Goal: Task Accomplishment & Management: Use online tool/utility

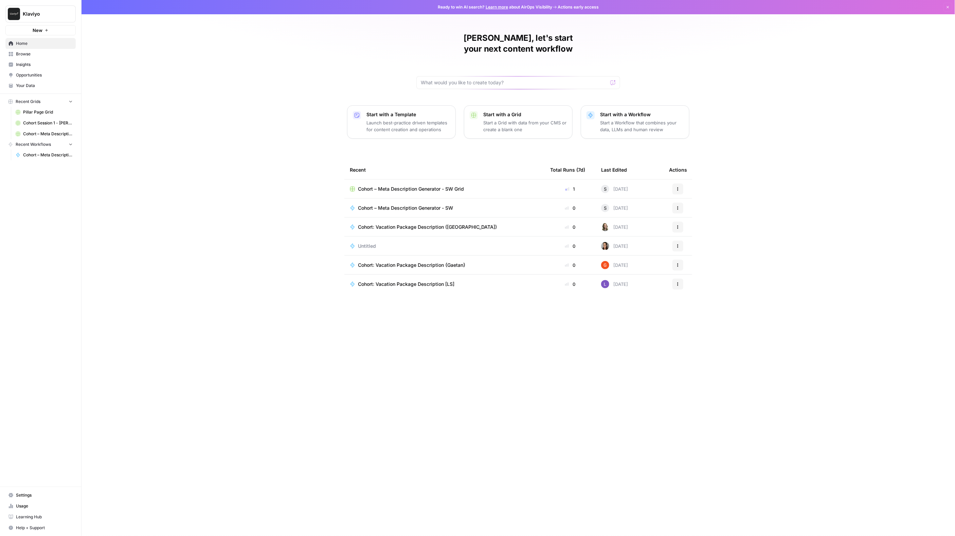
click at [30, 514] on span "Learning Hub" at bounding box center [44, 516] width 57 height 6
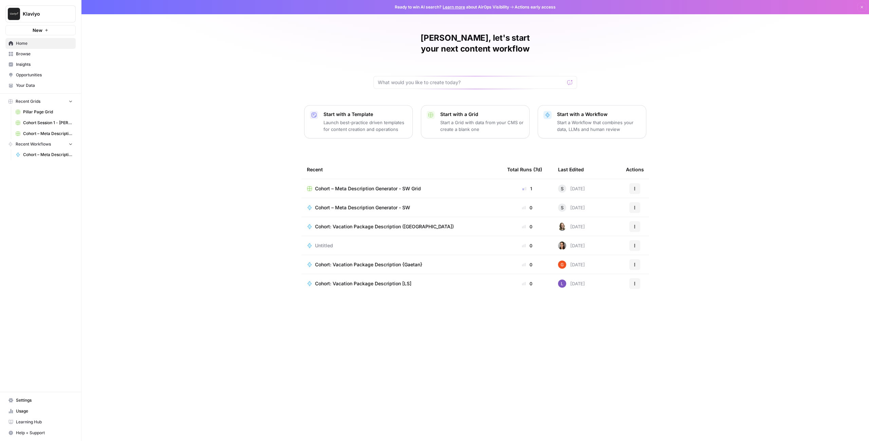
click at [599, 119] on p "Start a Workflow that combines your data, LLMs and human review" at bounding box center [599, 126] width 84 height 14
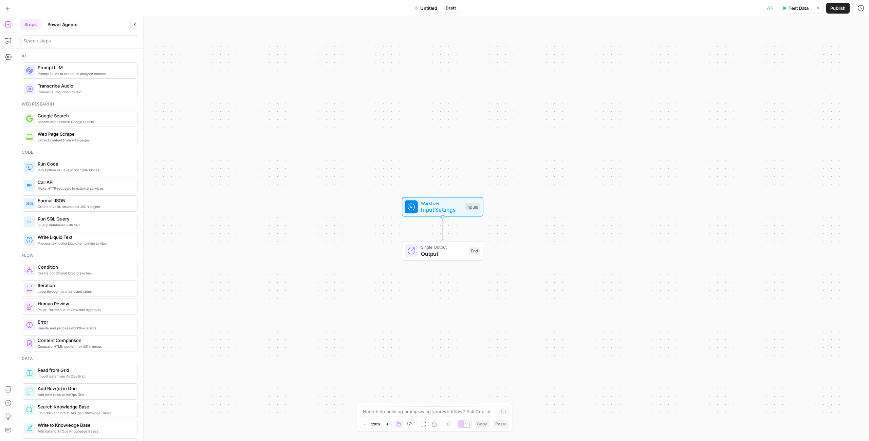
click at [431, 7] on span "Untitled" at bounding box center [428, 8] width 17 height 7
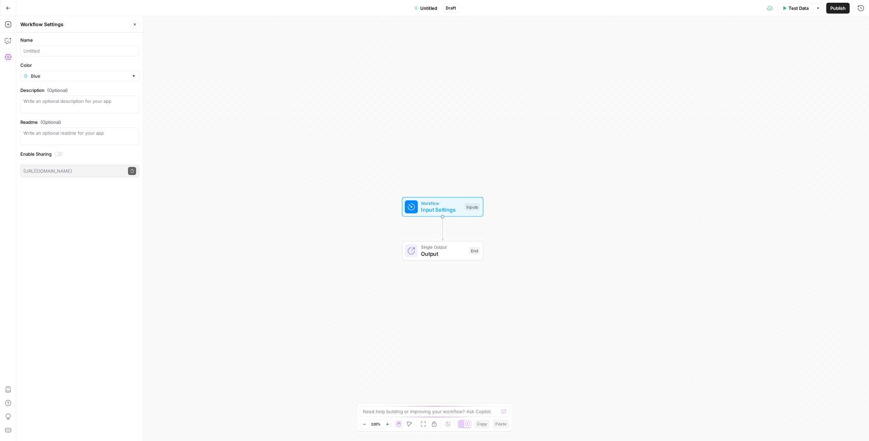
drag, startPoint x: 38, startPoint y: 40, endPoint x: 29, endPoint y: 85, distance: 45.7
click at [37, 41] on label "Name" at bounding box center [79, 40] width 119 height 7
click at [37, 48] on input "Name" at bounding box center [79, 51] width 113 height 7
type input "[PERSON_NAME]: Competitor"
click at [179, 58] on div "Workflow Input Settings Inputs Single Output Output End" at bounding box center [442, 228] width 853 height 425
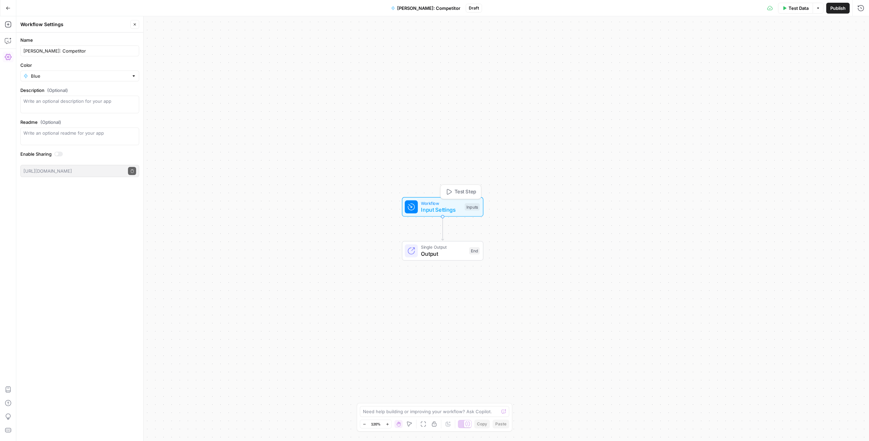
click at [438, 212] on span "Input Settings" at bounding box center [441, 210] width 40 height 8
click at [433, 206] on span "Input Settings" at bounding box center [441, 210] width 40 height 8
click at [783, 46] on span "Add Field" at bounding box center [793, 46] width 20 height 7
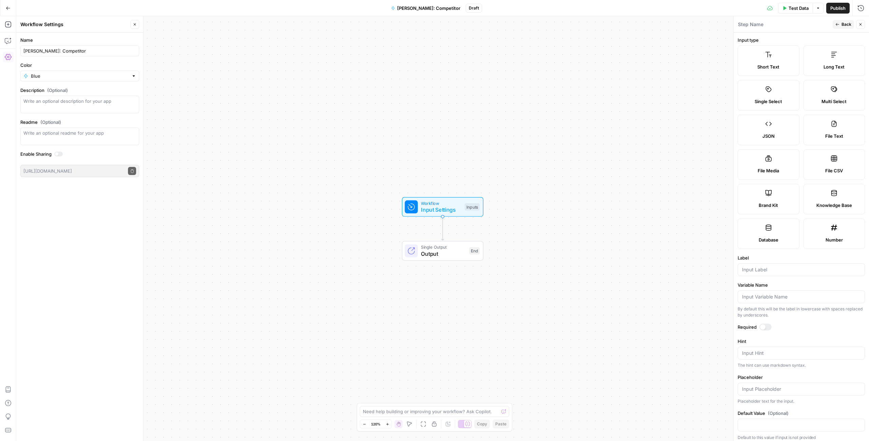
click at [779, 50] on label "Short Text" at bounding box center [769, 61] width 62 height 31
click at [762, 268] on input "Label" at bounding box center [801, 270] width 119 height 7
click at [745, 267] on input "competitor URL" at bounding box center [801, 270] width 119 height 7
type input "Competitor URL"
click at [840, 22] on button "Back" at bounding box center [843, 24] width 21 height 9
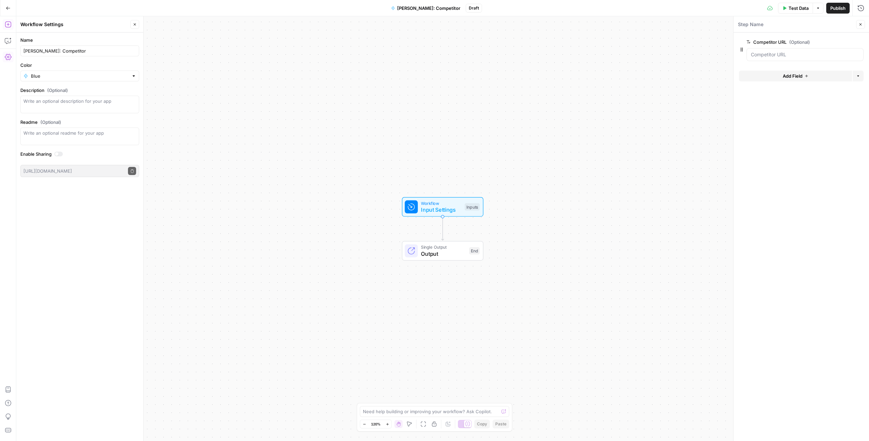
click at [4, 22] on button "Add Steps" at bounding box center [8, 24] width 11 height 11
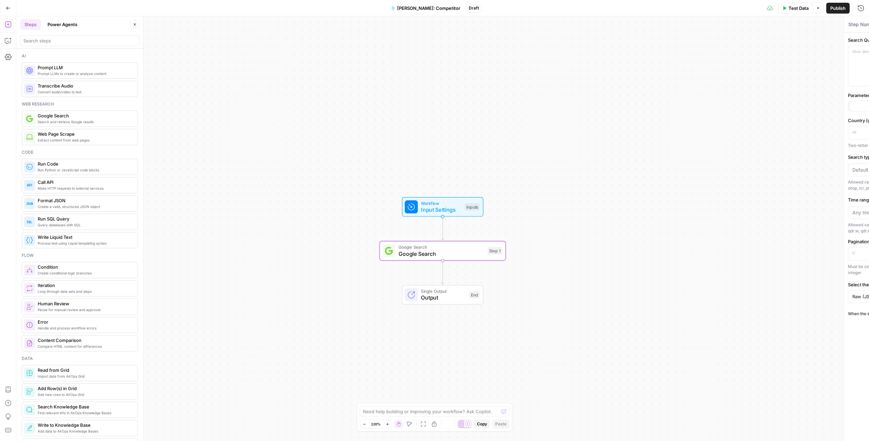
type textarea "Google Search"
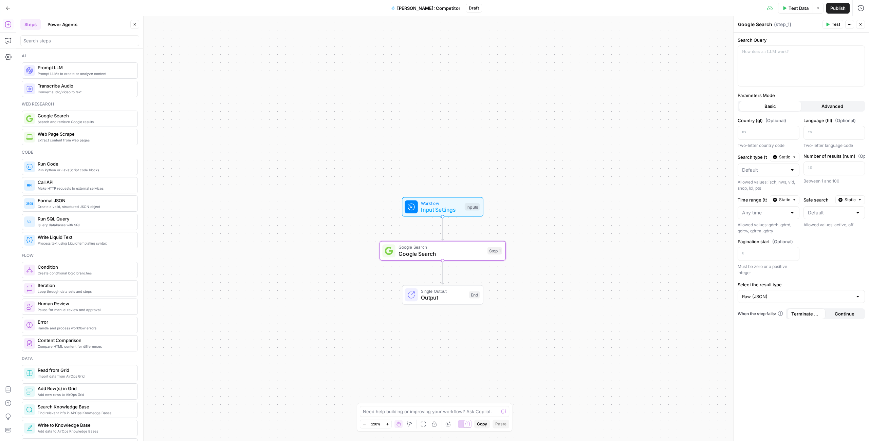
click at [791, 4] on button "Test Data" at bounding box center [795, 8] width 35 height 11
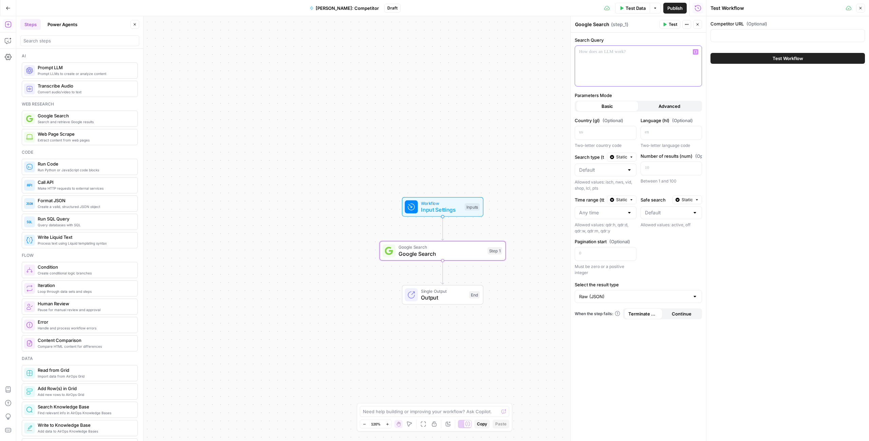
click at [648, 66] on div at bounding box center [638, 66] width 127 height 40
click at [697, 51] on button "Variables Menu" at bounding box center [695, 51] width 5 height 5
click at [370, 79] on button "Select variable Competitor URL" at bounding box center [377, 77] width 85 height 11
click at [786, 137] on div "Competitor URL (Optional) Test Workflow" at bounding box center [788, 228] width 163 height 425
click at [737, 58] on button "Test Workflow" at bounding box center [788, 58] width 155 height 11
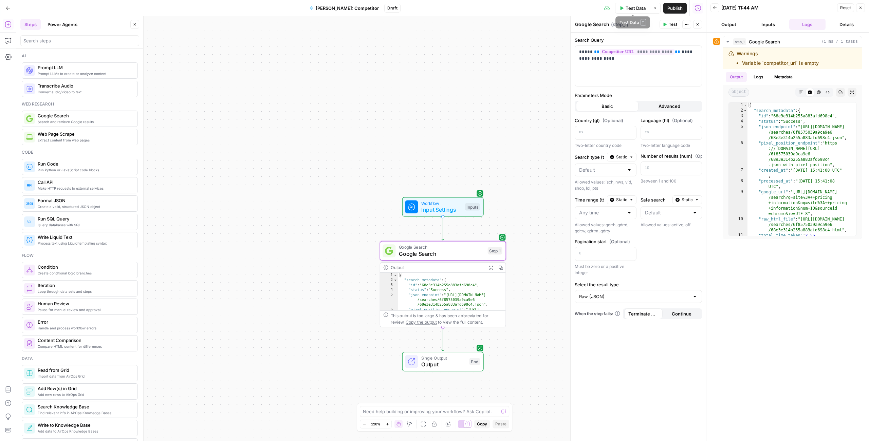
click at [635, 6] on span "Test Data" at bounding box center [636, 8] width 20 height 7
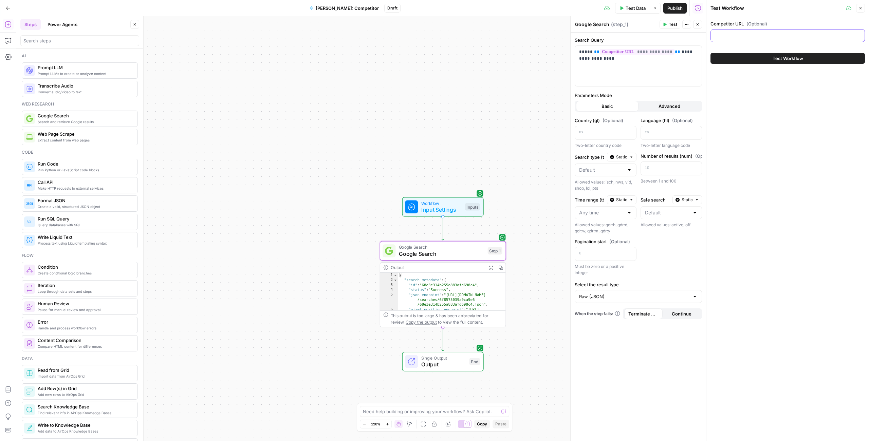
click at [761, 37] on input "Competitor URL (Optional)" at bounding box center [788, 35] width 146 height 7
click at [759, 29] on div "Competitor URL (Optional)" at bounding box center [788, 32] width 155 height 24
click at [754, 32] on input "Competitor URL (Optional)" at bounding box center [788, 35] width 146 height 7
paste input "[URL][DOMAIN_NAME]"
type input "[URL][DOMAIN_NAME]"
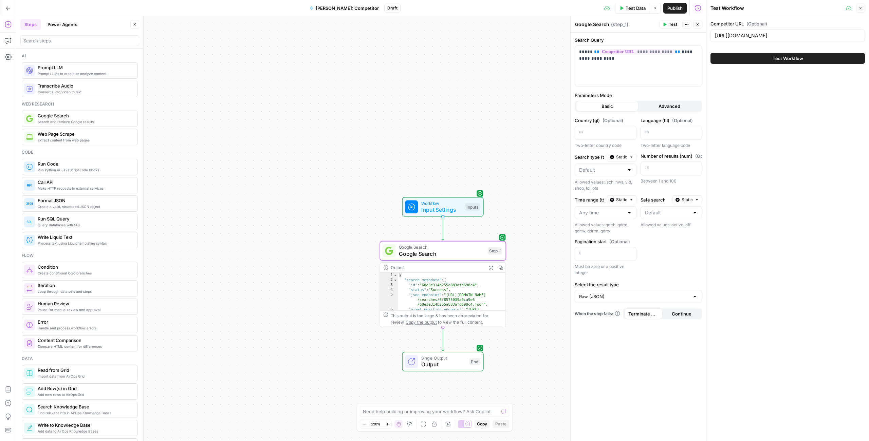
click at [744, 54] on button "Test Workflow" at bounding box center [788, 58] width 155 height 11
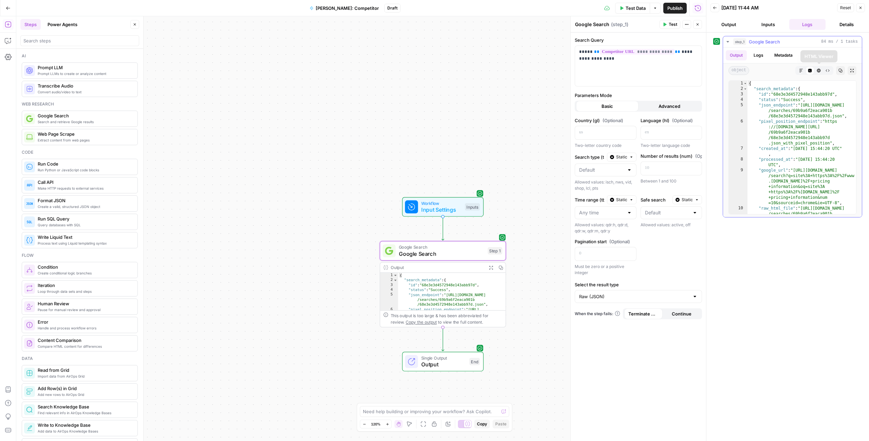
click at [817, 71] on span "HTML Viewer" at bounding box center [817, 71] width 0 height 0
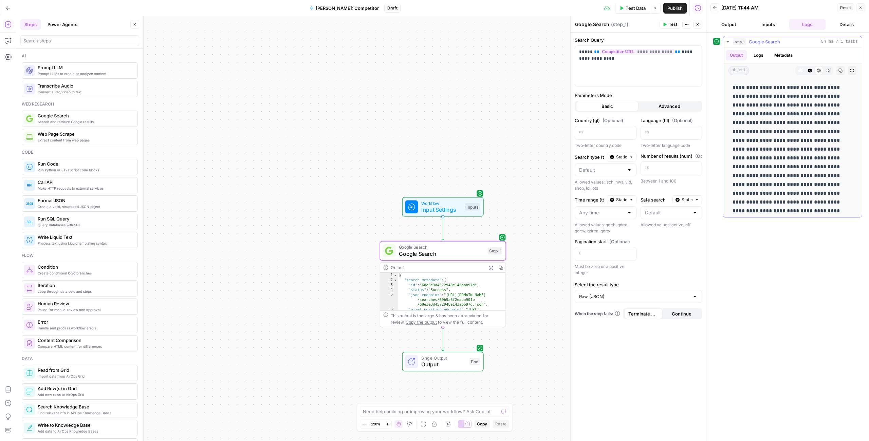
click at [799, 71] on span "Markdown" at bounding box center [799, 71] width 0 height 0
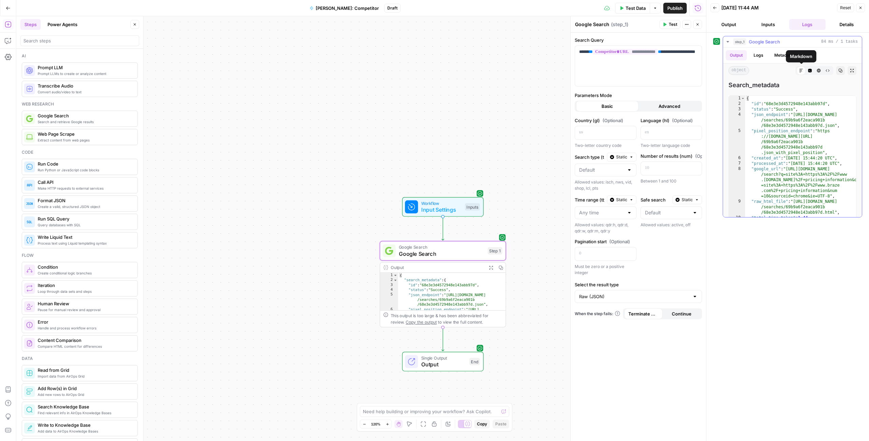
click at [801, 70] on icon at bounding box center [801, 71] width 4 height 4
click at [826, 71] on span "Raw Output" at bounding box center [826, 71] width 0 height 0
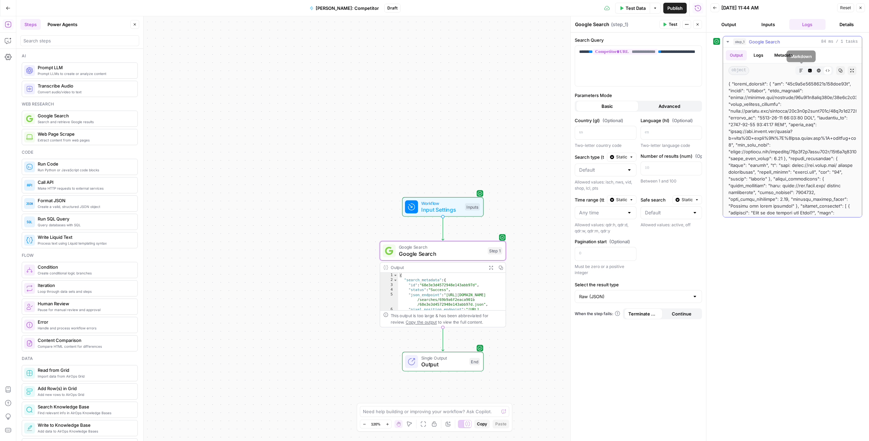
click at [800, 70] on icon "button" at bounding box center [801, 71] width 4 height 4
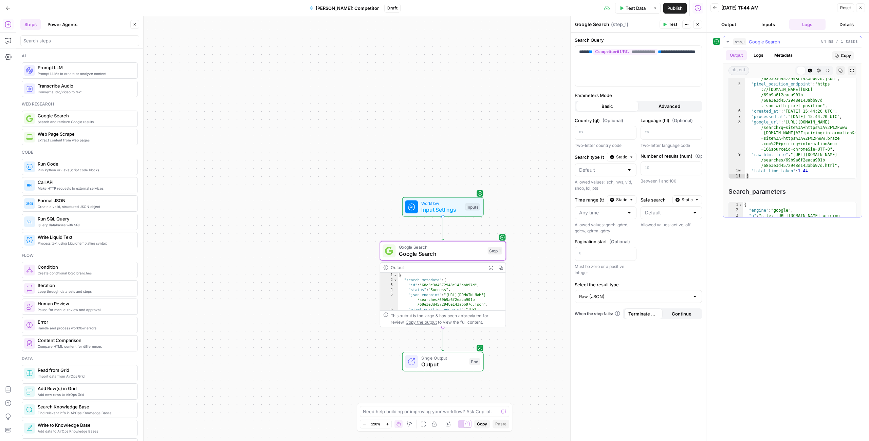
scroll to position [48, 0]
drag, startPoint x: 795, startPoint y: 155, endPoint x: 829, endPoint y: 187, distance: 47.3
click at [834, 162] on div "{ "id" : "68e3e3d4572948e143abb97d" , "status" : "Success" , "json_endpoint" : …" at bounding box center [801, 118] width 112 height 141
click at [836, 170] on div "{ "id" : "68e3e3d4572948e143abb97d" , "status" : "Success" , "json_endpoint" : …" at bounding box center [801, 118] width 112 height 141
type textarea "**********"
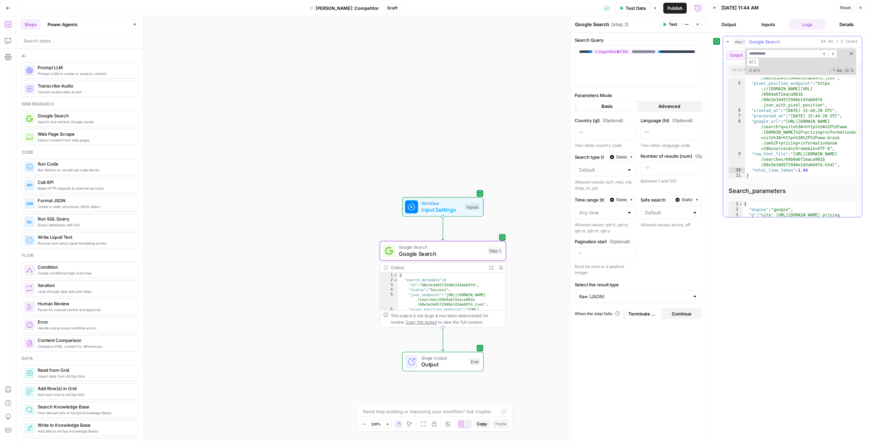
scroll to position [0, 0]
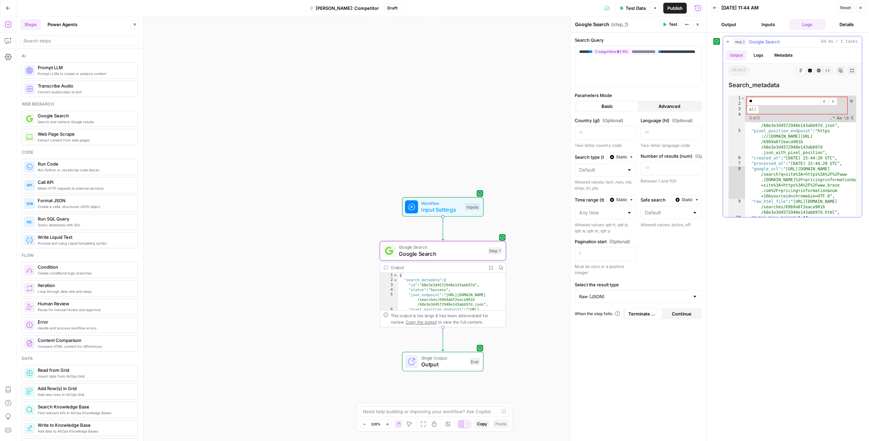
type input "*"
click at [676, 108] on span "Advanced" at bounding box center [670, 106] width 22 height 7
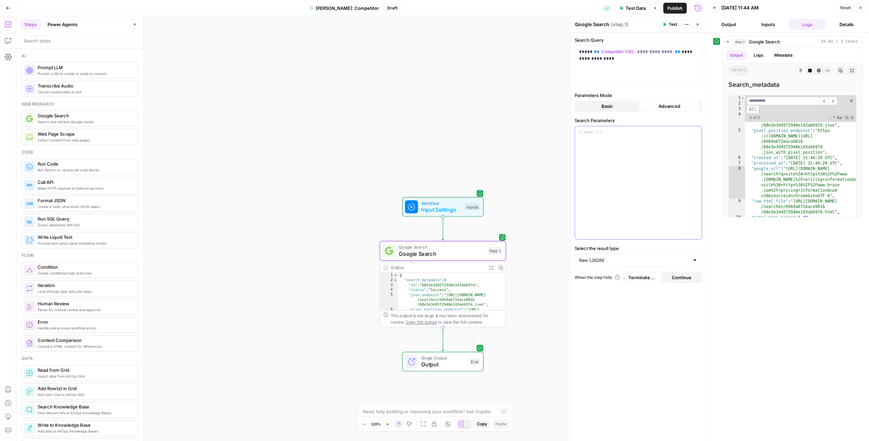
click at [631, 138] on div at bounding box center [638, 182] width 127 height 113
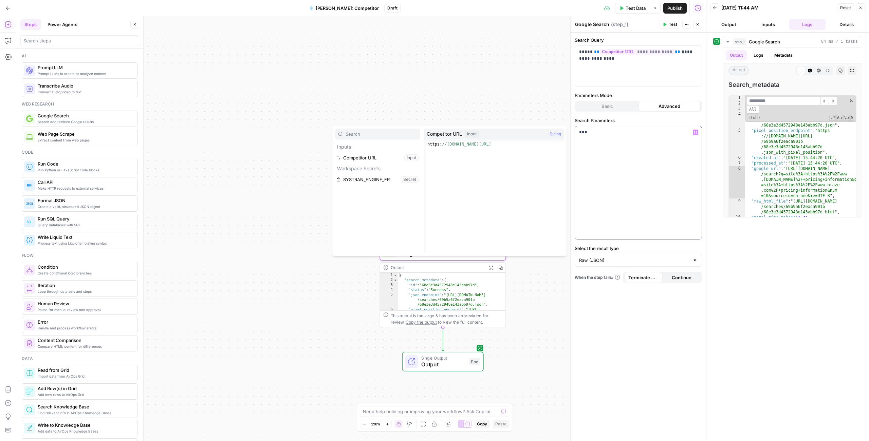
click at [609, 129] on p "***" at bounding box center [638, 132] width 119 height 7
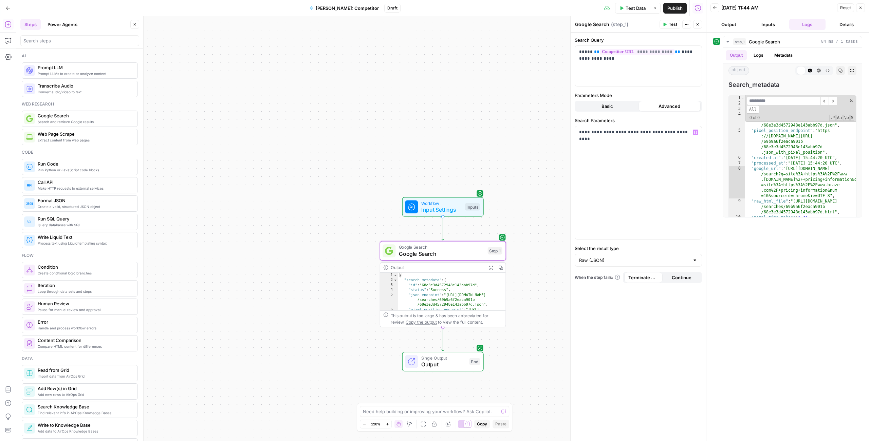
click at [617, 255] on div "Raw (JSON)" at bounding box center [638, 260] width 127 height 13
type input "Raw (JSON)"
click at [755, 270] on div "**********" at bounding box center [787, 237] width 149 height 402
drag, startPoint x: 687, startPoint y: 132, endPoint x: 691, endPoint y: 141, distance: 9.9
click at [687, 132] on p "**********" at bounding box center [638, 132] width 119 height 7
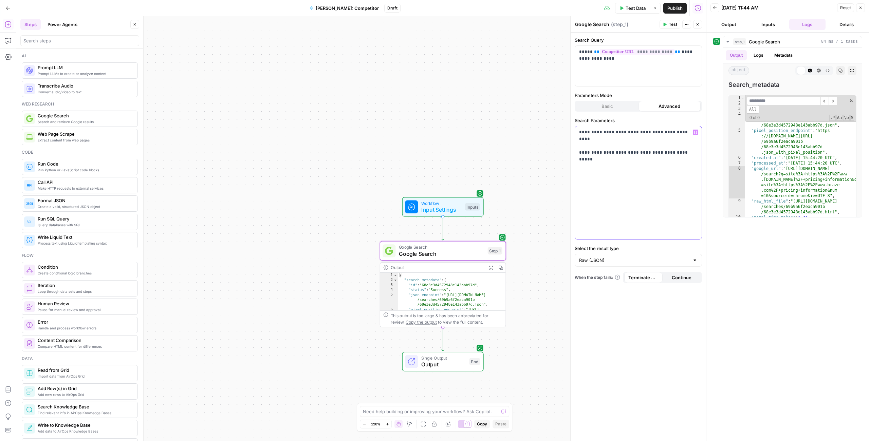
click at [683, 133] on p "**********" at bounding box center [638, 139] width 119 height 20
click at [582, 130] on p "**********" at bounding box center [638, 139] width 119 height 20
drag, startPoint x: 670, startPoint y: 146, endPoint x: 454, endPoint y: 138, distance: 215.4
click at [454, 138] on body "Klaviyo New Home Browse Insights Opportunities Your Data Recent Grids Pillar Pa…" at bounding box center [434, 220] width 869 height 441
drag, startPoint x: 688, startPoint y: 145, endPoint x: 575, endPoint y: 146, distance: 113.4
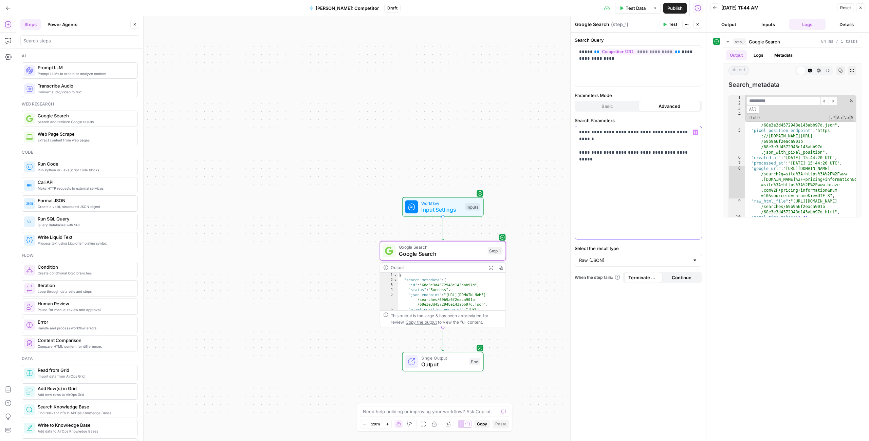
click at [575, 146] on div "**********" at bounding box center [638, 182] width 127 height 113
click at [668, 26] on button "Test" at bounding box center [670, 24] width 21 height 9
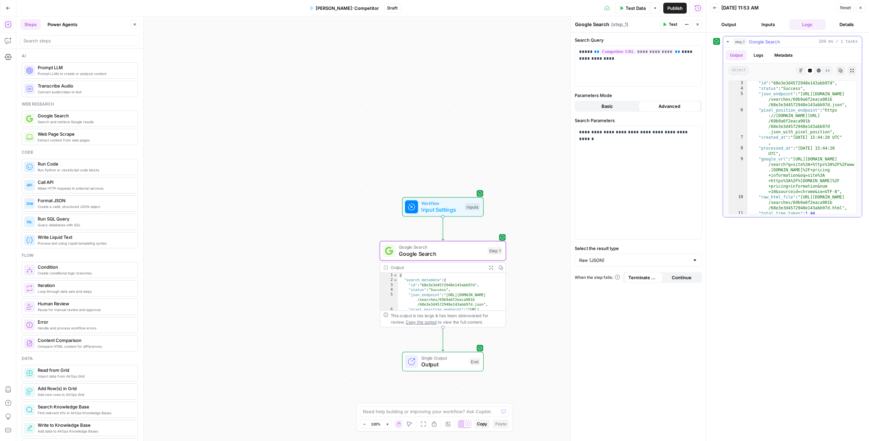
scroll to position [19, 0]
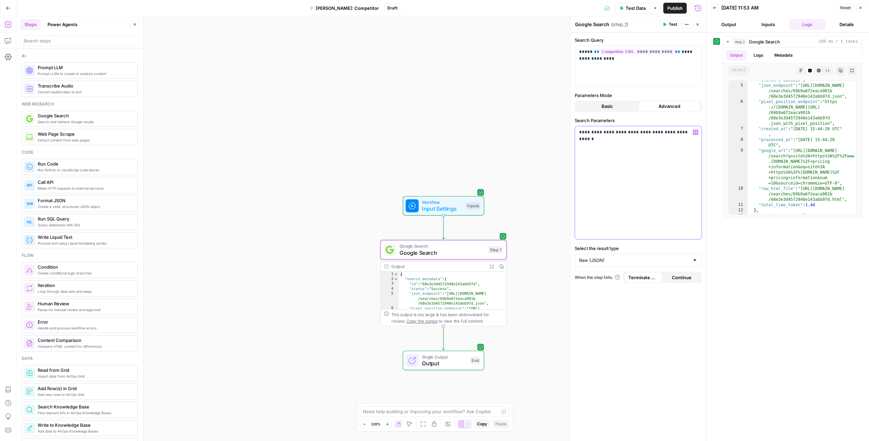
drag, startPoint x: 671, startPoint y: 131, endPoint x: 669, endPoint y: 158, distance: 26.5
click at [671, 132] on p "**********" at bounding box center [638, 136] width 119 height 14
click at [673, 24] on span "Test" at bounding box center [673, 24] width 8 height 6
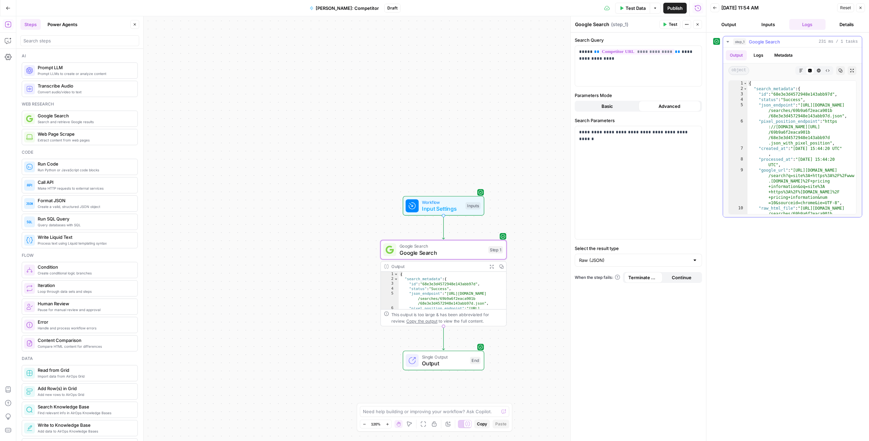
type textarea "**********"
click at [756, 129] on div "{ "search_metadata" : { "id" : "68e3e3d4572948e143abb97d" , "status" : "Success…" at bounding box center [802, 159] width 109 height 156
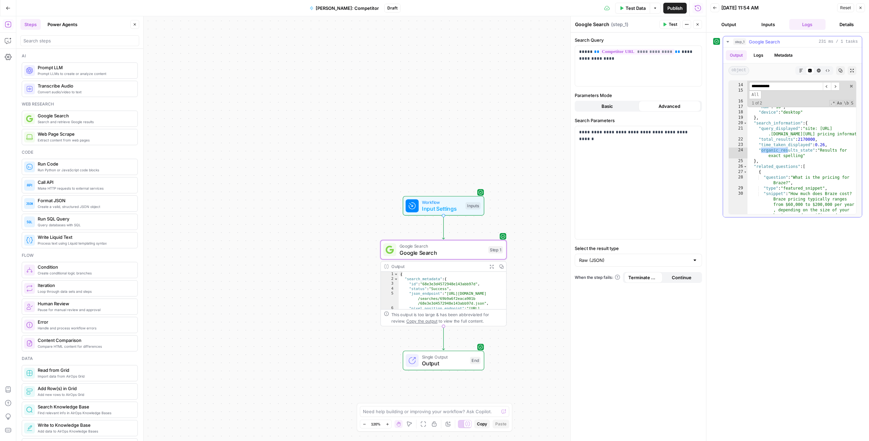
scroll to position [4236, 0]
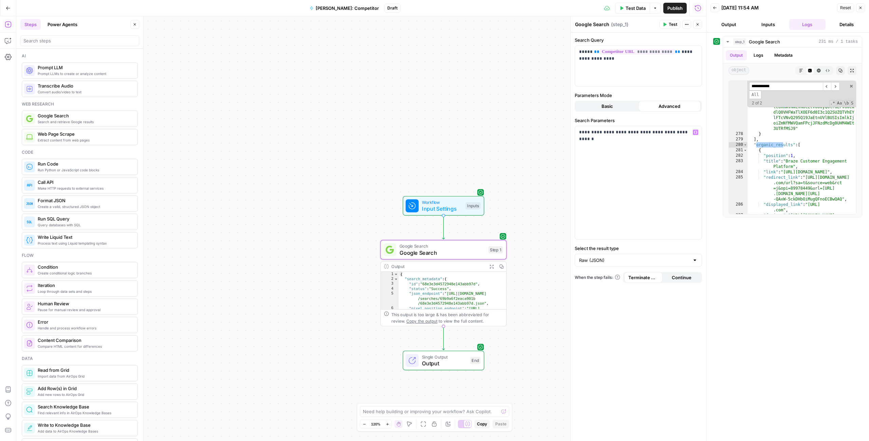
type input "**********"
click at [585, 134] on p "**********" at bounding box center [638, 136] width 119 height 14
click at [631, 9] on span "Test Data" at bounding box center [636, 8] width 20 height 7
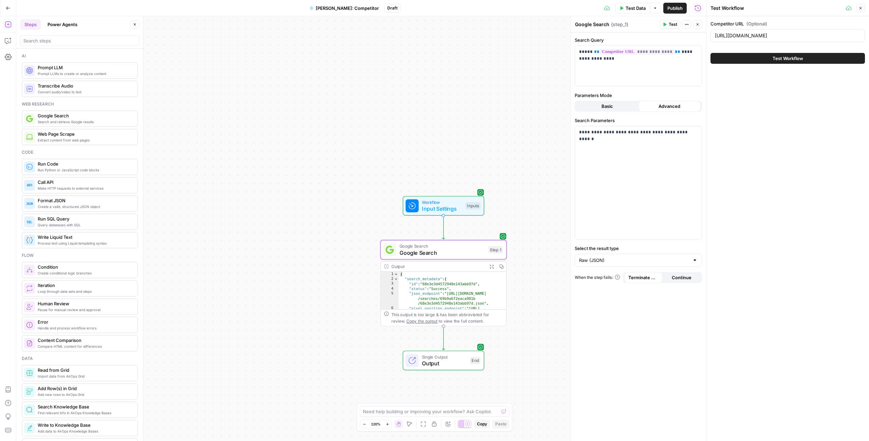
click at [666, 23] on icon "button" at bounding box center [665, 24] width 4 height 4
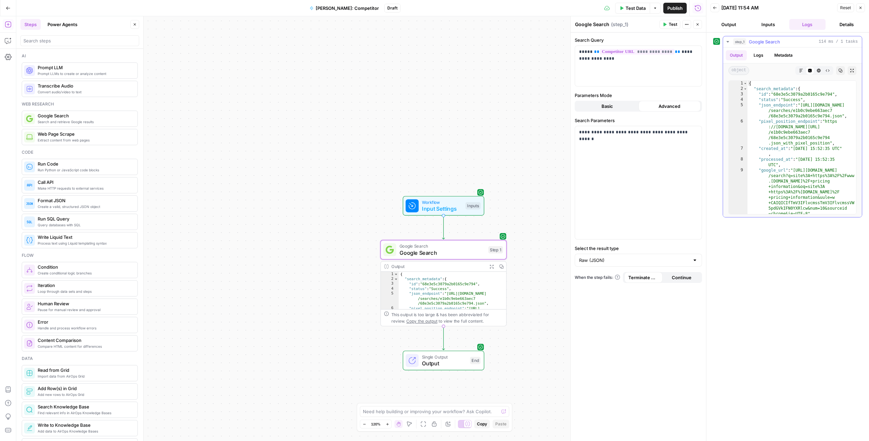
type textarea "**********"
click at [842, 180] on div "{ "search_metadata" : { "id" : "68e3e5c3079a2b0165c9e794" , "status" : "Success…" at bounding box center [802, 159] width 109 height 156
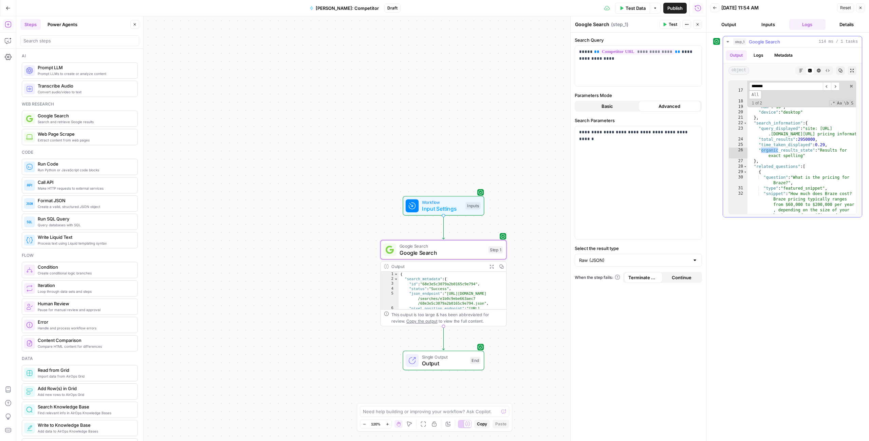
scroll to position [188, 0]
type input "*******"
click at [616, 138] on p "**********" at bounding box center [638, 136] width 119 height 14
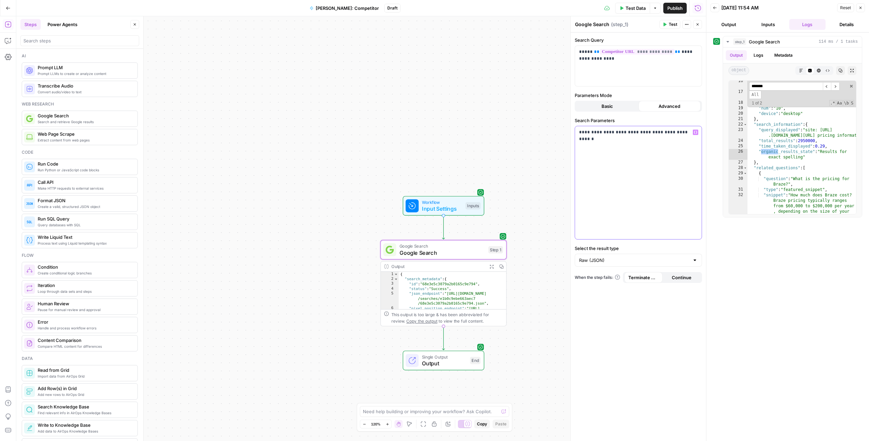
scroll to position [186, 0]
copy p "**********"
click at [448, 361] on span "Output" at bounding box center [444, 364] width 45 height 8
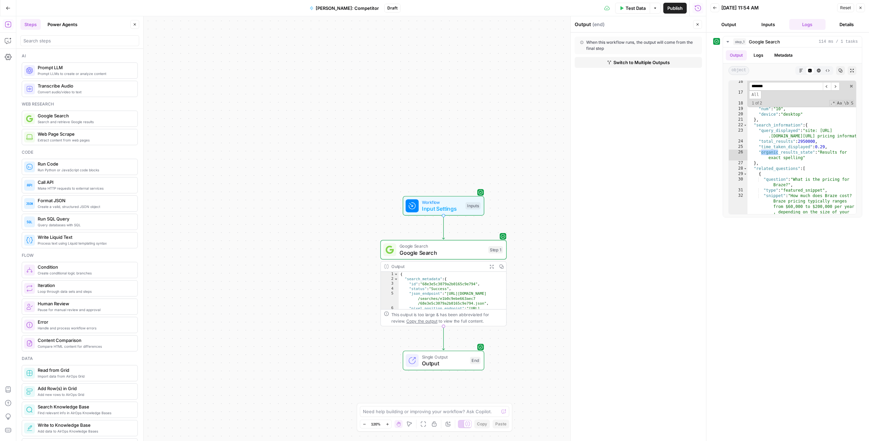
type textarea "**********"
click at [409, 284] on div "{ "search_metadata" : { "id" : "68e3e5c3079a2b0165c9e794" , "status" : "Success…" at bounding box center [453, 303] width 108 height 63
click at [432, 248] on span "Google Search" at bounding box center [443, 246] width 86 height 6
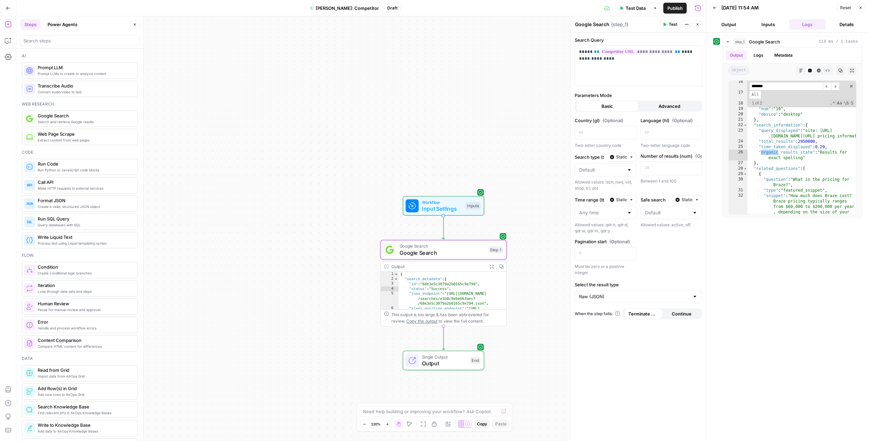
click at [799, 262] on div "**********" at bounding box center [787, 237] width 149 height 402
click at [765, 23] on button "Inputs" at bounding box center [768, 24] width 37 height 11
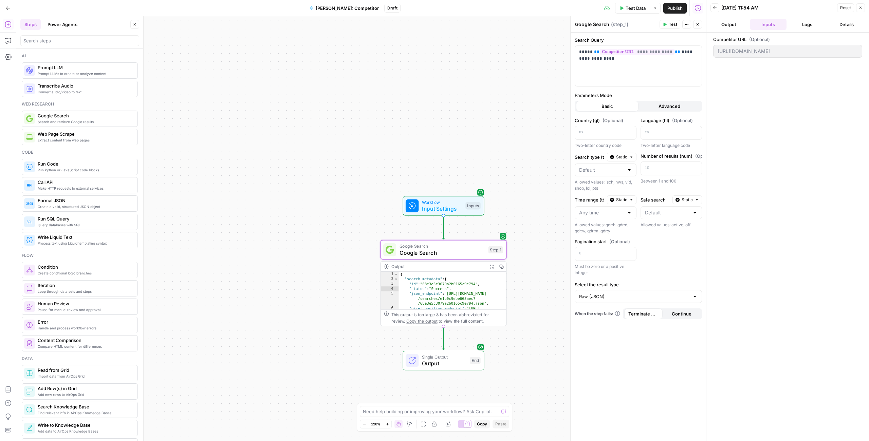
click at [4, 25] on button "Add Steps" at bounding box center [8, 24] width 11 height 11
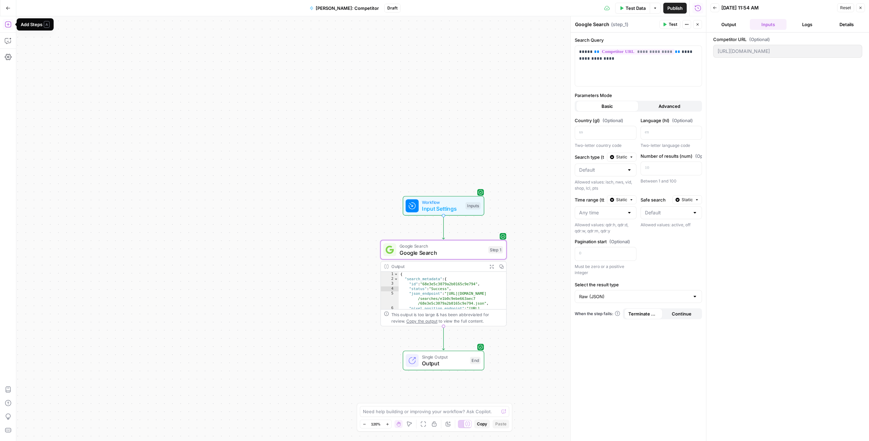
click at [8, 22] on icon "button" at bounding box center [8, 24] width 7 height 7
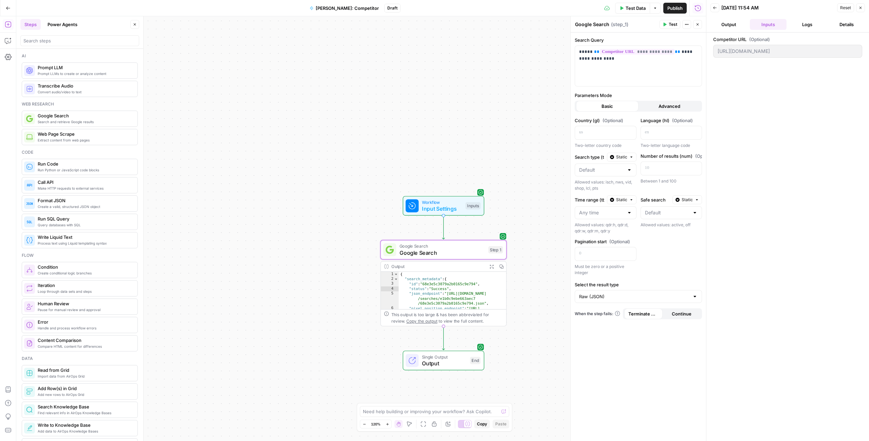
click at [87, 119] on span "Search and retrieve Google results" at bounding box center [85, 121] width 94 height 5
click at [76, 120] on span "Search and retrieve Google results" at bounding box center [85, 121] width 94 height 5
click at [68, 138] on span "Extract content from web pages" at bounding box center [85, 140] width 94 height 5
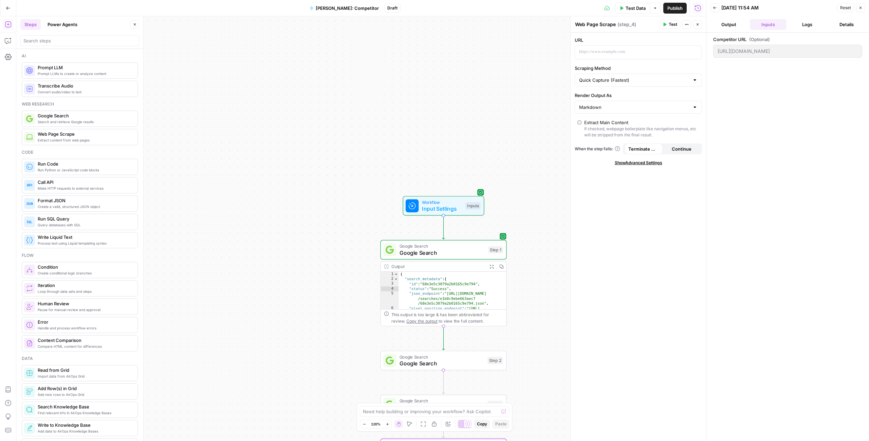
click at [61, 134] on span "Web Page Scrape" at bounding box center [85, 134] width 94 height 7
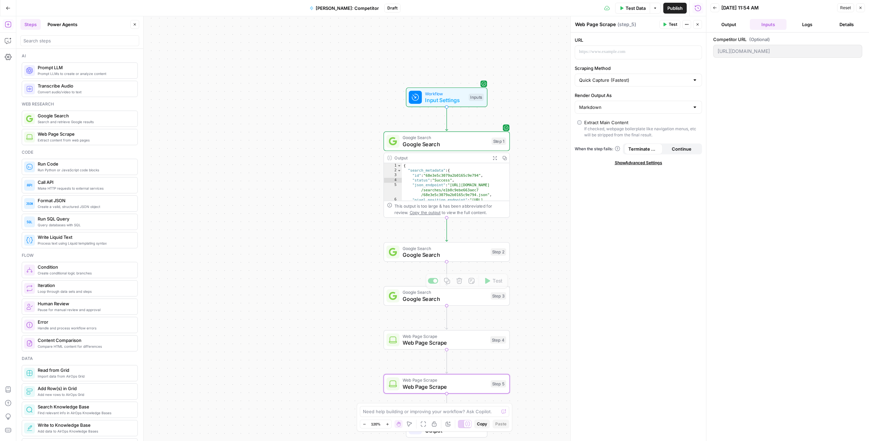
click at [452, 248] on span "Google Search" at bounding box center [445, 248] width 85 height 6
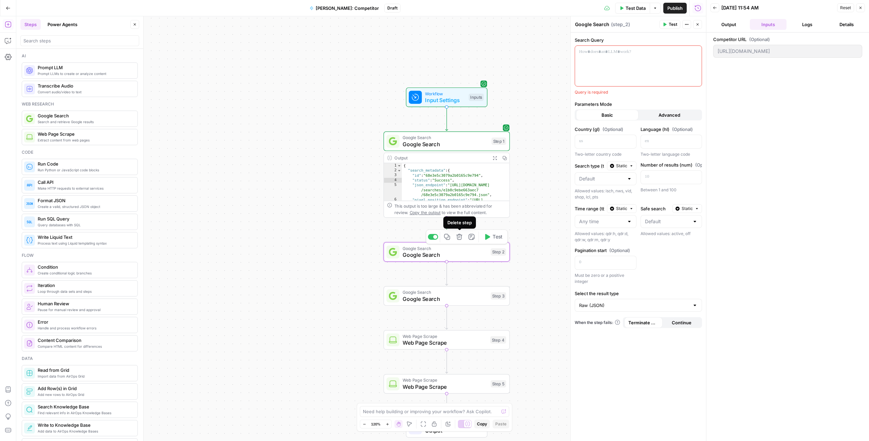
click at [458, 238] on icon "button" at bounding box center [459, 237] width 6 height 6
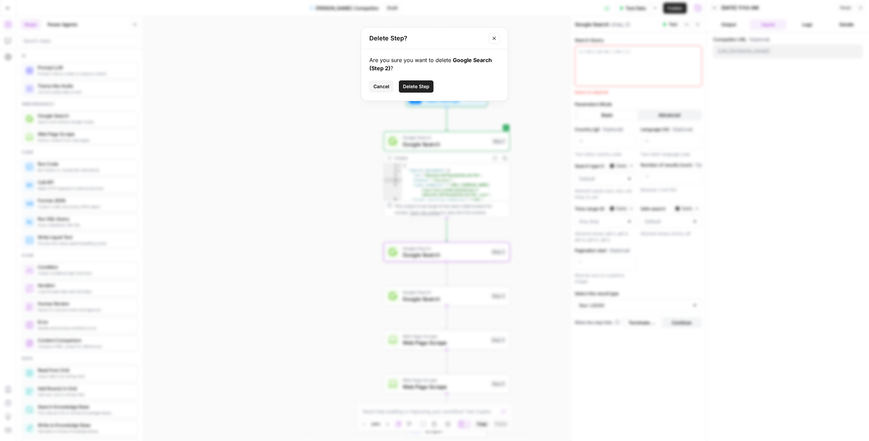
click at [416, 87] on span "Delete Step" at bounding box center [416, 86] width 26 height 7
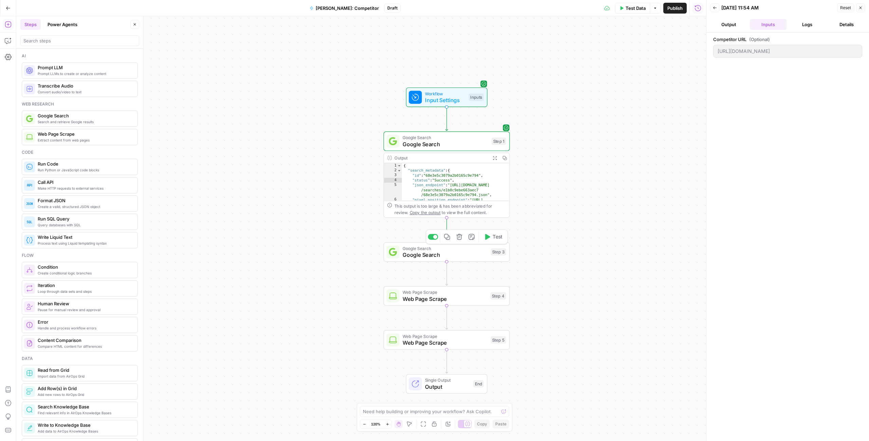
click at [461, 239] on icon "button" at bounding box center [459, 237] width 6 height 6
click at [412, 89] on span "Delete Step" at bounding box center [416, 86] width 26 height 7
click at [459, 238] on icon "button" at bounding box center [459, 237] width 6 height 6
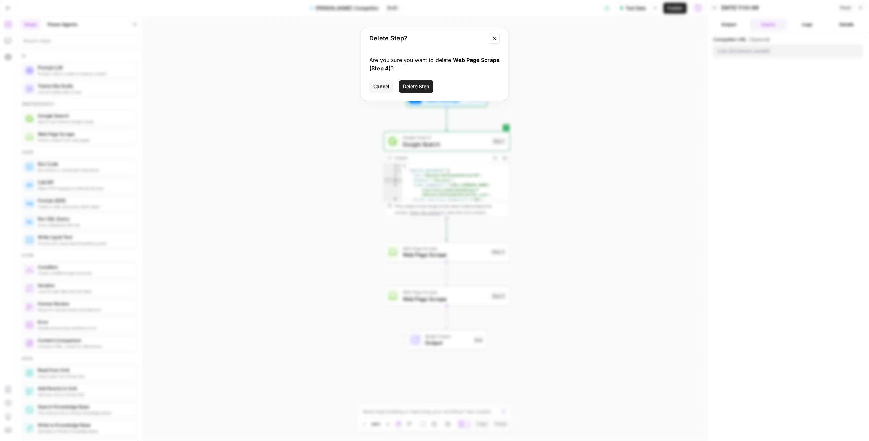
click at [409, 83] on span "Delete Step" at bounding box center [416, 86] width 26 height 7
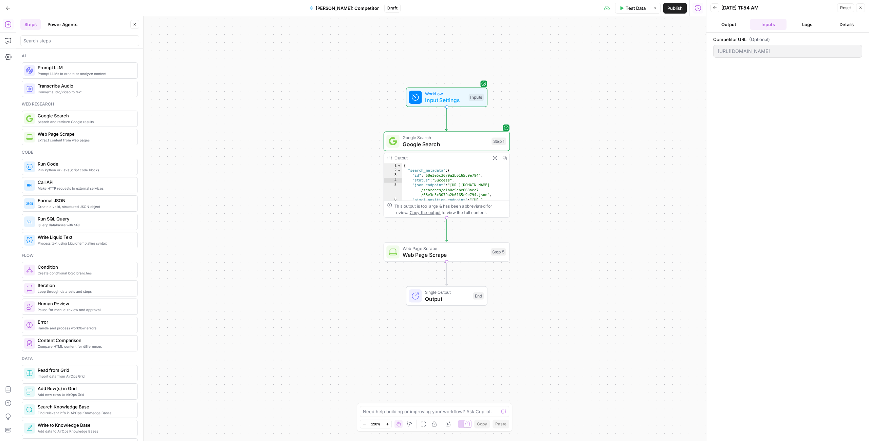
click at [465, 254] on span "Web Page Scrape" at bounding box center [445, 255] width 85 height 8
click at [695, 52] on icon "button" at bounding box center [695, 51] width 3 height 3
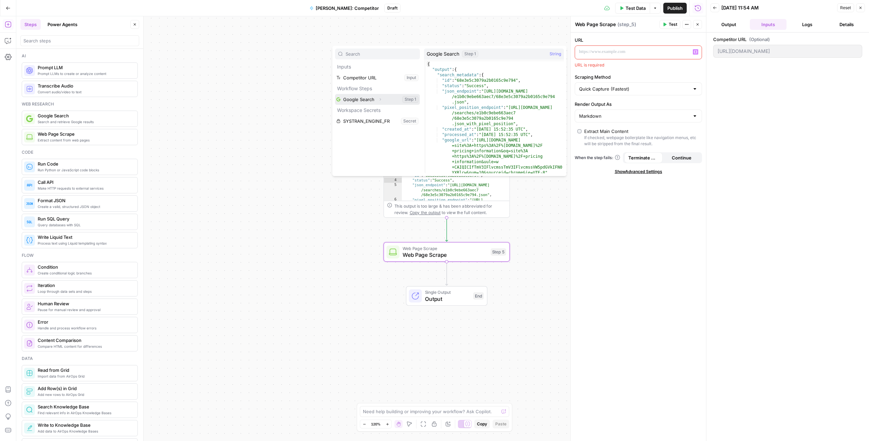
click at [382, 98] on button "Expand" at bounding box center [380, 99] width 9 height 9
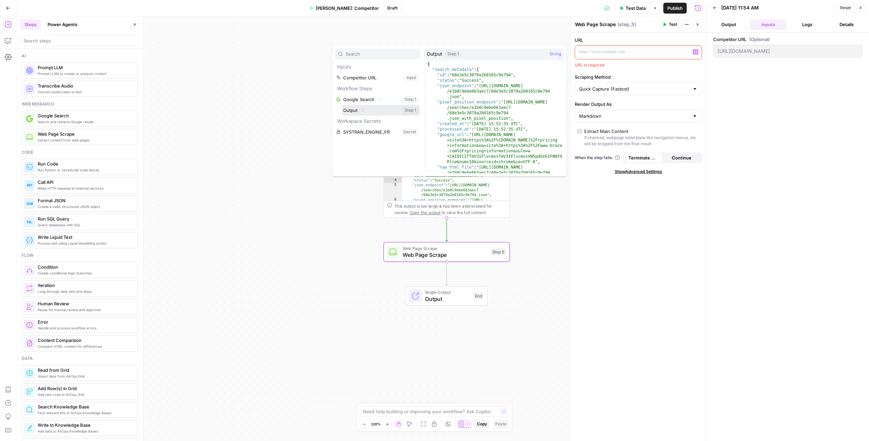
click at [373, 110] on button "Select variable Output" at bounding box center [381, 110] width 78 height 11
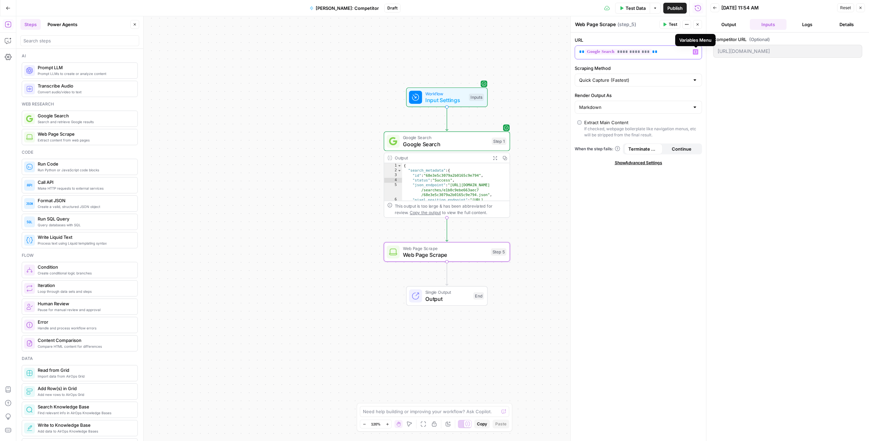
click at [696, 51] on icon "button" at bounding box center [695, 52] width 3 height 3
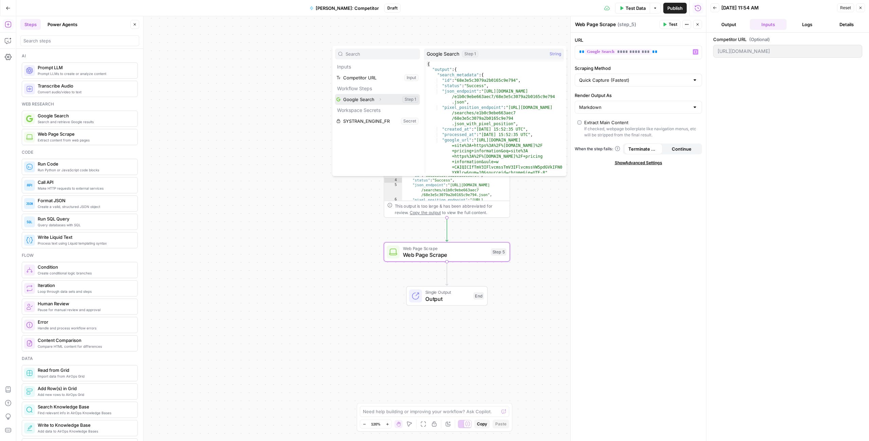
click at [394, 99] on button "Select variable Google Search" at bounding box center [377, 99] width 85 height 11
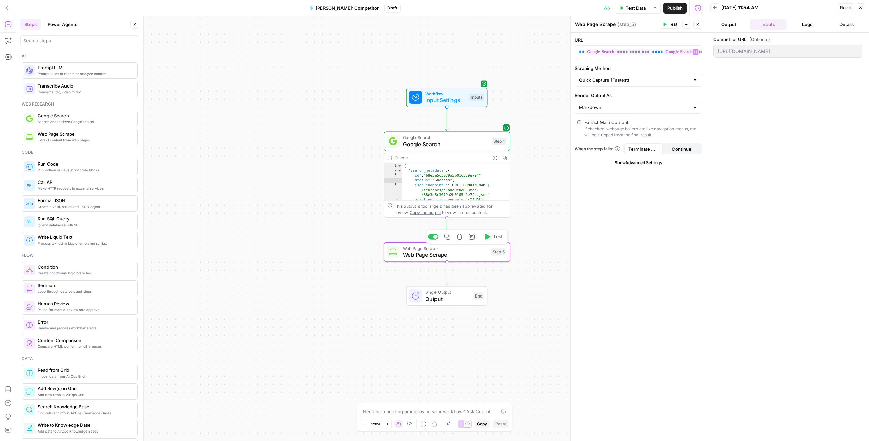
click at [460, 254] on span "Web Page Scrape" at bounding box center [445, 255] width 85 height 8
click at [642, 53] on span "**********" at bounding box center [618, 52] width 67 height 6
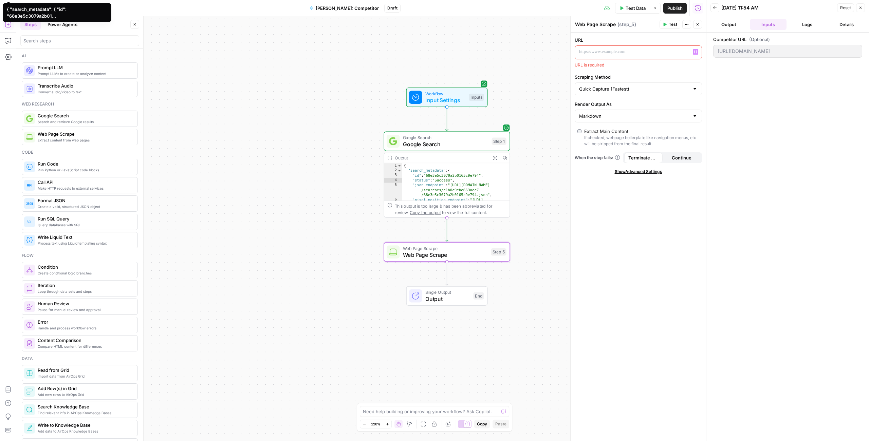
click at [693, 52] on button "Variables Menu" at bounding box center [695, 51] width 5 height 5
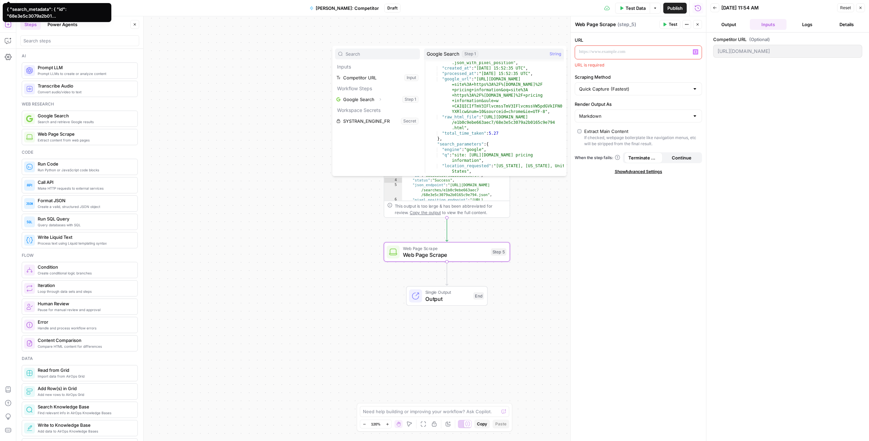
scroll to position [61, 0]
click at [383, 101] on button "Expand" at bounding box center [380, 99] width 9 height 9
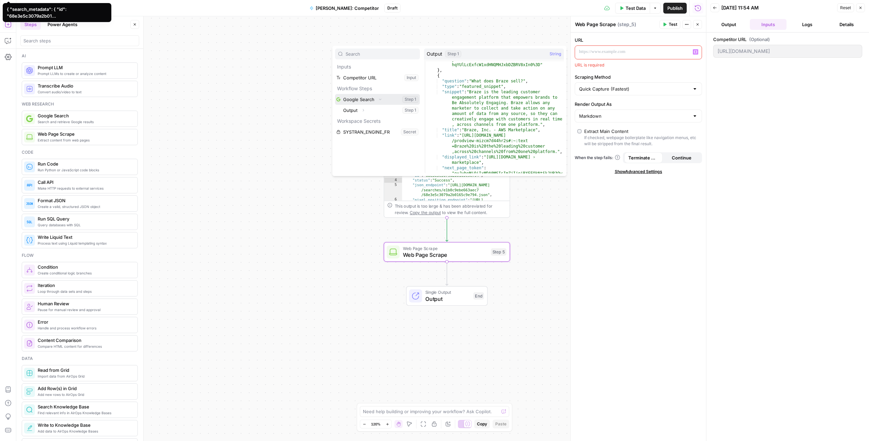
scroll to position [1402, 0]
click at [378, 109] on button "Select variable Output" at bounding box center [381, 110] width 78 height 11
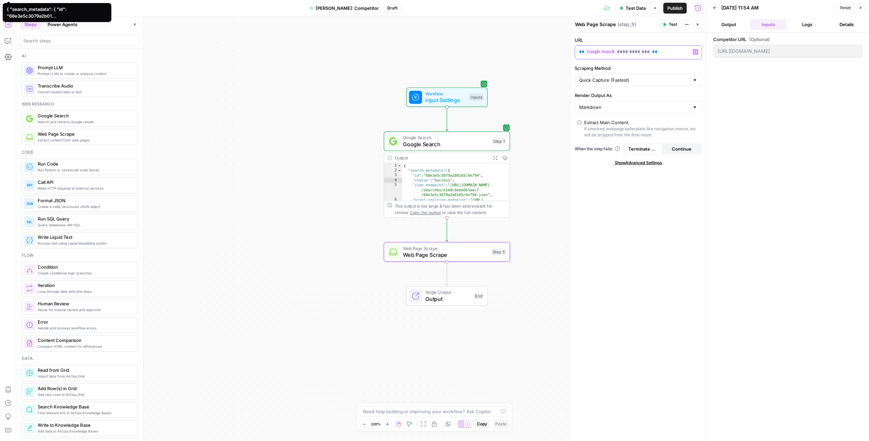
click at [653, 54] on p "**********" at bounding box center [633, 52] width 108 height 7
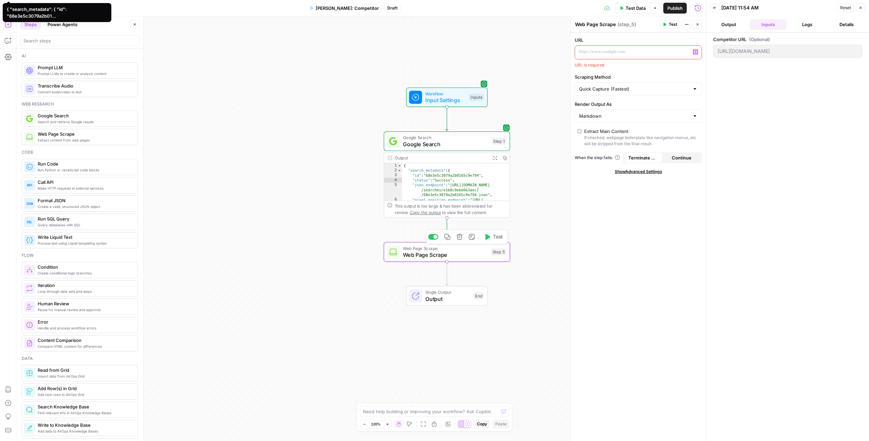
click at [455, 249] on span "Web Page Scrape" at bounding box center [445, 248] width 85 height 6
click at [693, 51] on button "Variables Menu" at bounding box center [695, 51] width 5 height 5
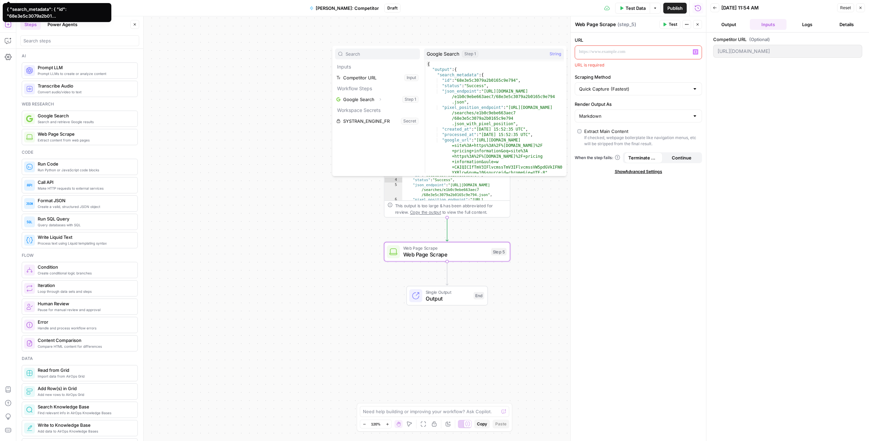
type textarea "*"
click at [525, 65] on div "{ "output" : { "search_metadata" : { "id" : "68e3e5c3079a2b0165c9e794" , "statu…" at bounding box center [495, 128] width 138 height 134
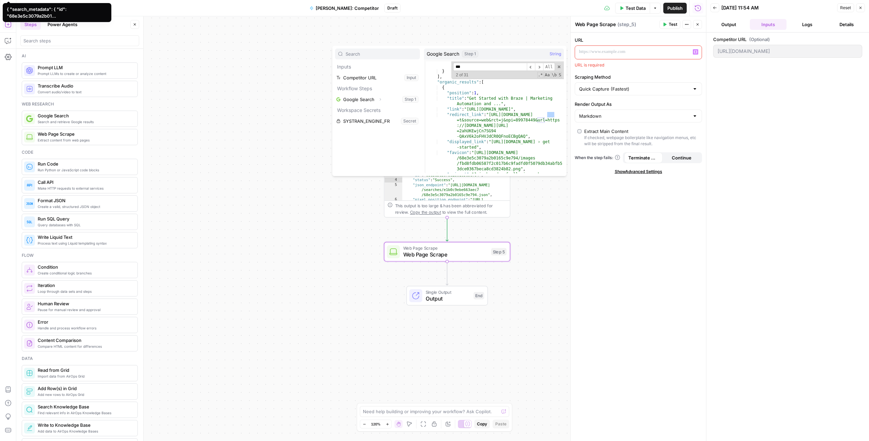
scroll to position [1829, 0]
type input "***"
click at [248, 89] on div "**********" at bounding box center [361, 228] width 690 height 425
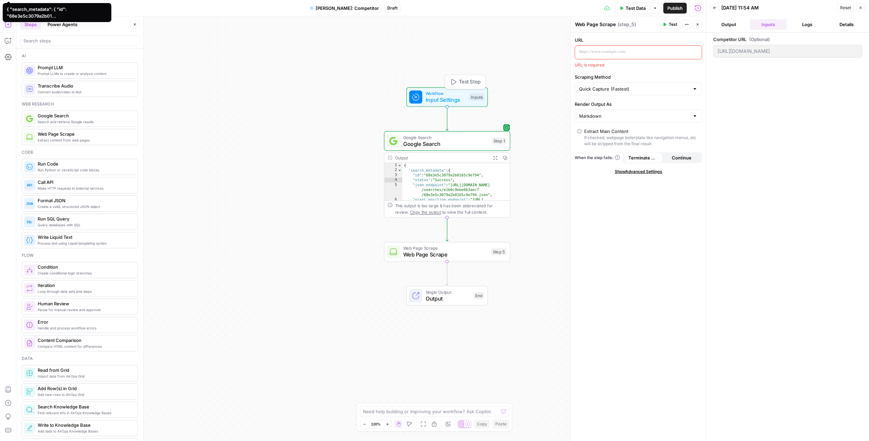
click at [442, 97] on span "Input Settings" at bounding box center [446, 100] width 40 height 8
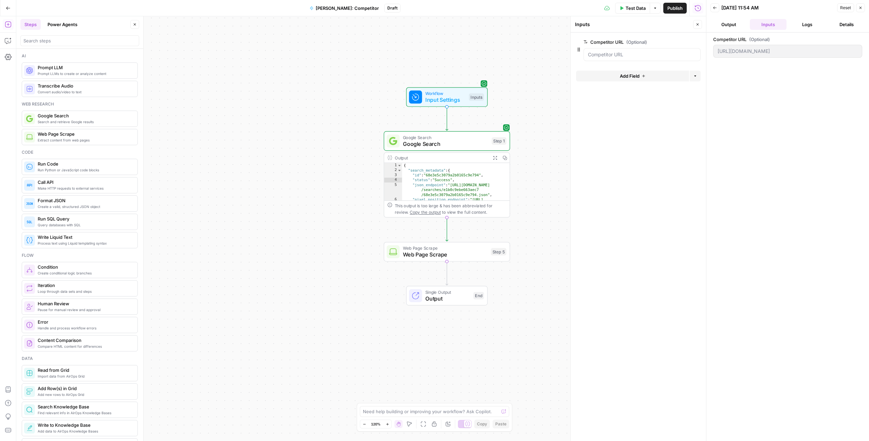
type textarea "**********"
click at [455, 192] on div "{ "search_metadata" : { "id" : "68e3e5c3079a2b0165c9e794" , "status" : "Success…" at bounding box center [456, 194] width 108 height 63
click at [443, 158] on div "Output" at bounding box center [441, 158] width 93 height 6
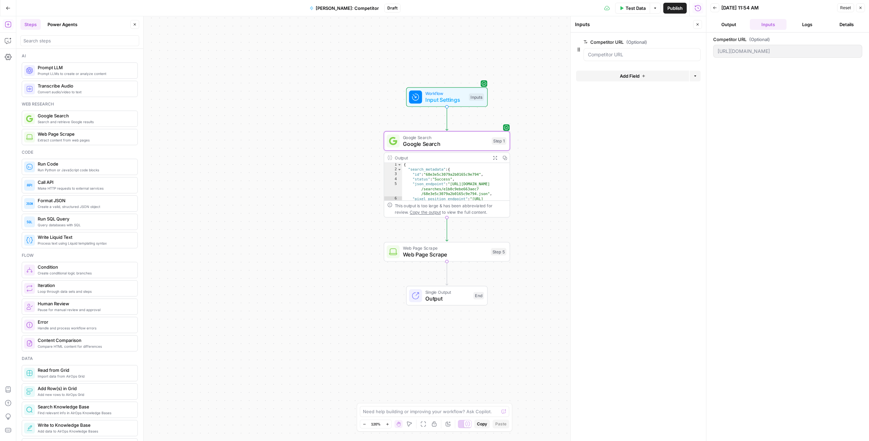
click at [532, 205] on div "**********" at bounding box center [361, 228] width 690 height 425
click at [455, 141] on span "Google Search" at bounding box center [446, 144] width 86 height 8
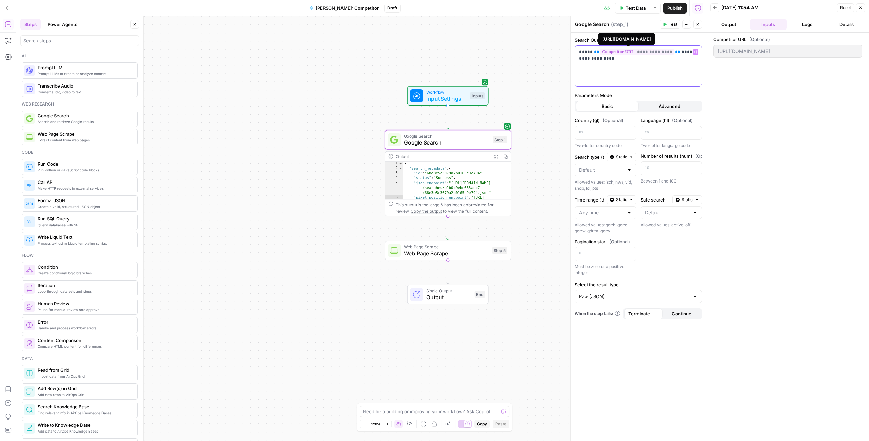
click at [638, 52] on span "**********" at bounding box center [637, 52] width 75 height 6
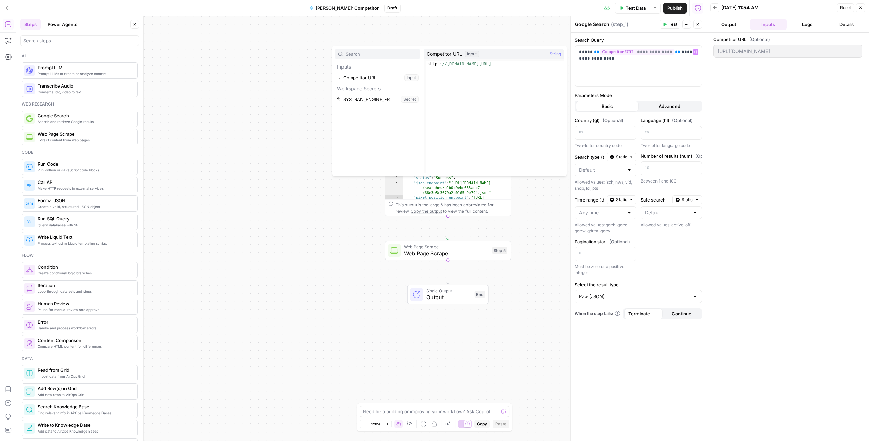
type textarea "**********"
click at [458, 66] on div "https: //[DOMAIN_NAME][URL]" at bounding box center [495, 122] width 138 height 123
click at [700, 52] on div "**********" at bounding box center [638, 66] width 127 height 40
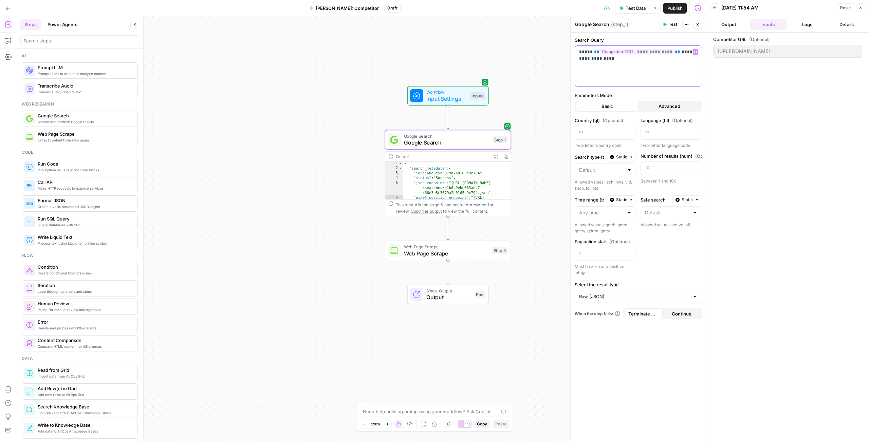
click at [695, 51] on icon "button" at bounding box center [695, 52] width 3 height 3
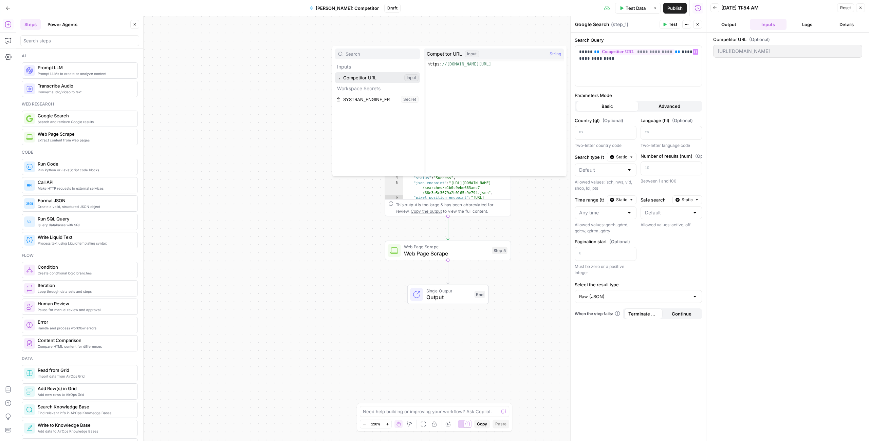
click at [389, 75] on button "Select variable Competitor URL" at bounding box center [377, 77] width 85 height 11
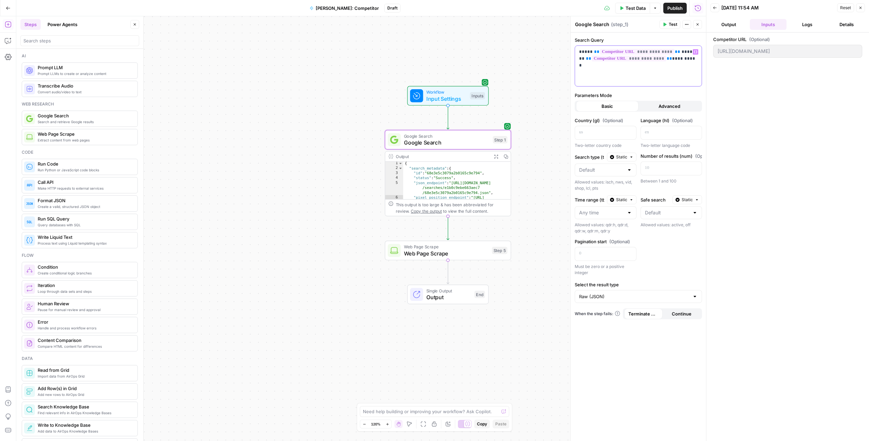
drag, startPoint x: 680, startPoint y: 60, endPoint x: 569, endPoint y: 59, distance: 110.7
click at [570, 59] on div "**********" at bounding box center [638, 228] width 136 height 425
click at [641, 9] on span "Test Data" at bounding box center [636, 8] width 20 height 7
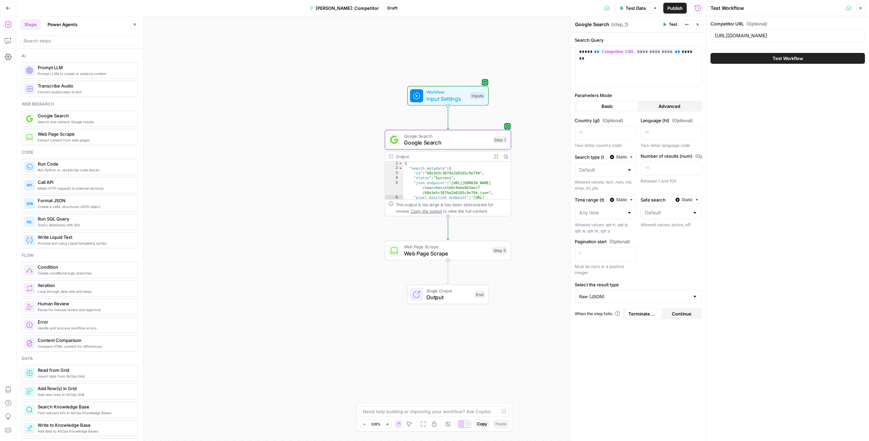
click at [670, 24] on span "Test" at bounding box center [673, 24] width 8 height 6
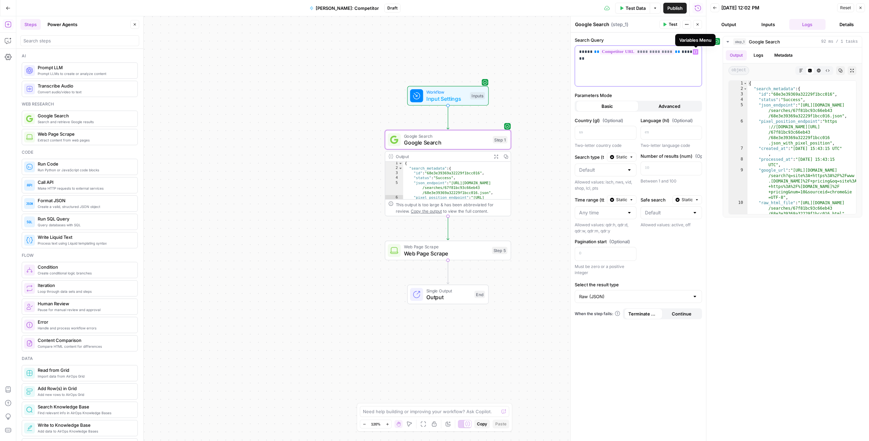
click at [695, 51] on icon "button" at bounding box center [695, 51] width 3 height 3
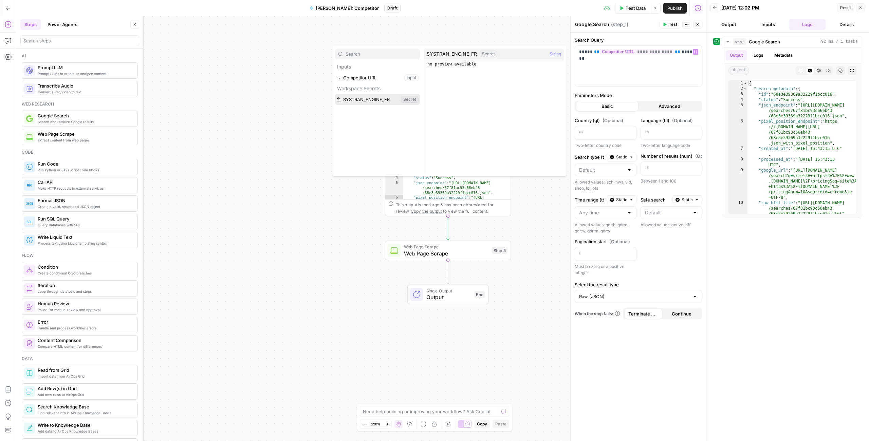
click at [386, 102] on button "Select variable SYSTRAN_ENGINE_FR" at bounding box center [377, 99] width 85 height 11
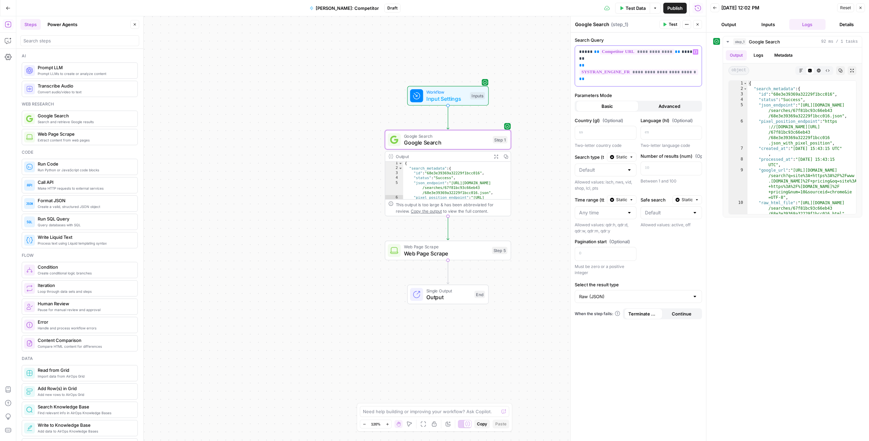
drag, startPoint x: 583, startPoint y: 71, endPoint x: 568, endPoint y: 64, distance: 16.4
click at [570, 64] on div "**********" at bounding box center [638, 228] width 136 height 425
drag, startPoint x: 670, startPoint y: 53, endPoint x: 709, endPoint y: 54, distance: 38.7
click at [709, 54] on body "**********" at bounding box center [434, 220] width 869 height 441
click at [792, 297] on div "step_1 Google Search 92 ms / 1 tasks Output Logs Metadata object Markdown Code …" at bounding box center [787, 237] width 149 height 402
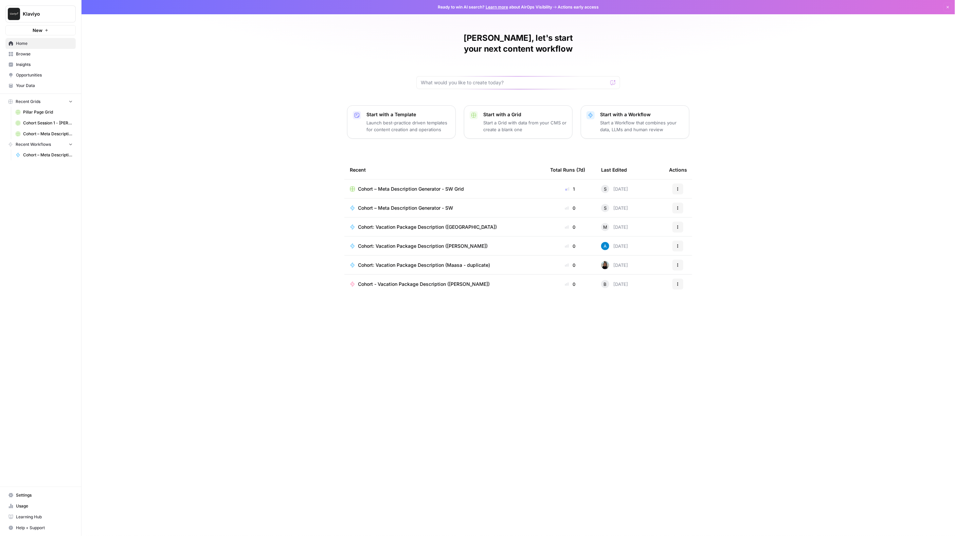
click at [487, 223] on div "Cohort: Vacation Package Description (Mokhsira)" at bounding box center [444, 226] width 189 height 7
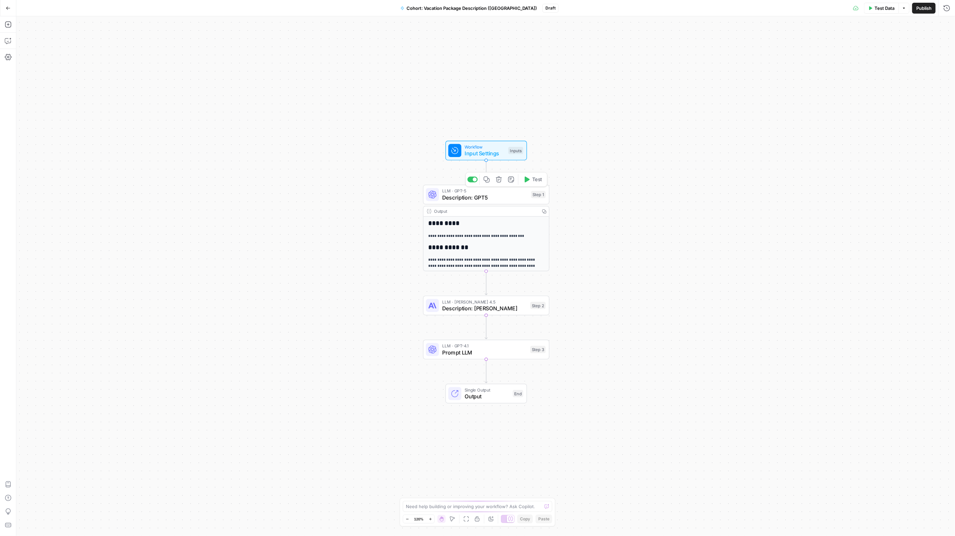
click at [479, 195] on span "Description: GPT5" at bounding box center [485, 197] width 86 height 8
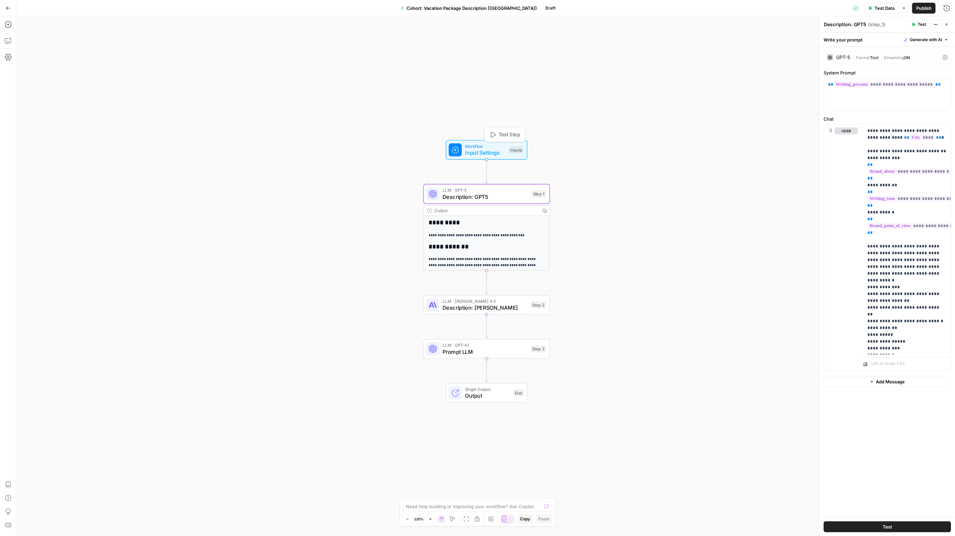
click at [480, 149] on span "Input Settings" at bounding box center [485, 152] width 40 height 8
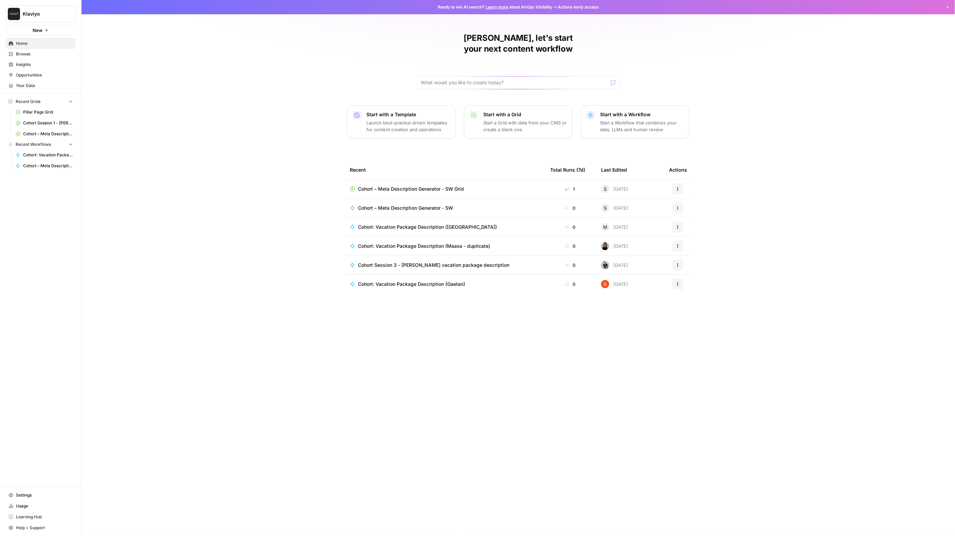
click at [710, 59] on div "Steven, let's start your next content workflow Start with a Template Launch bes…" at bounding box center [517, 268] width 873 height 536
click at [639, 119] on p "Start a Workflow that combines your data, LLMs and human review" at bounding box center [642, 126] width 84 height 14
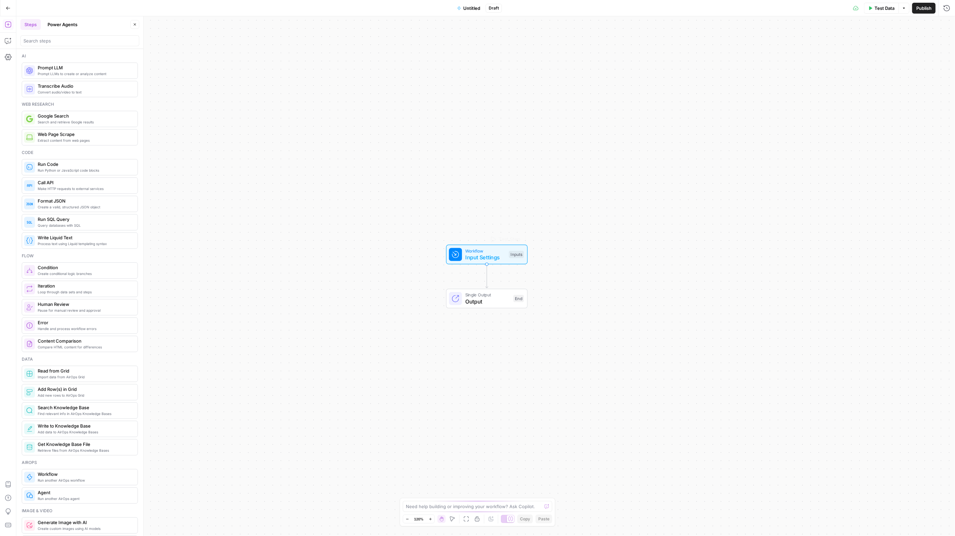
click at [486, 257] on span "Input Settings" at bounding box center [485, 257] width 40 height 8
click at [873, 44] on span "Add Field" at bounding box center [879, 46] width 20 height 7
click at [866, 272] on input "Label" at bounding box center [887, 270] width 119 height 7
type input "City"
click at [925, 24] on icon "button" at bounding box center [924, 24] width 4 height 4
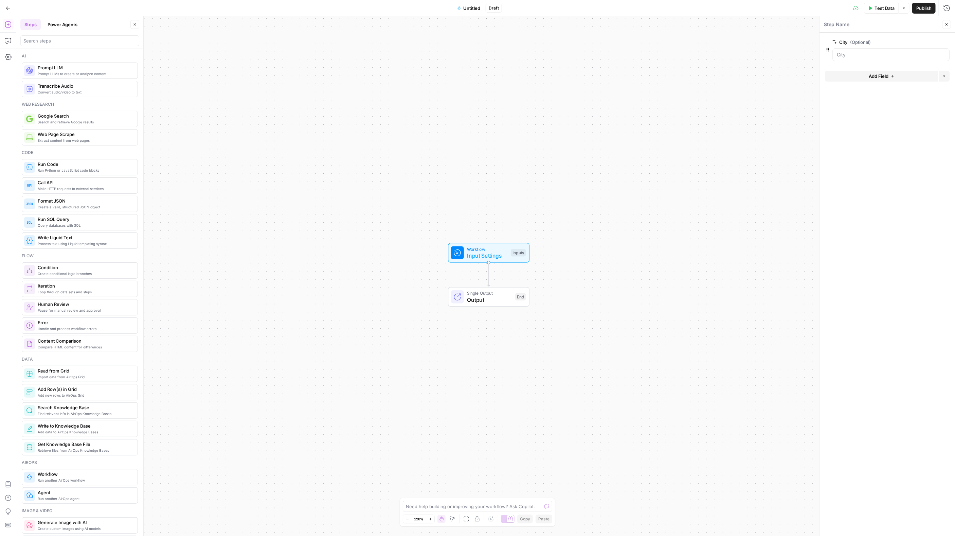
click at [872, 73] on span "Add Field" at bounding box center [879, 76] width 20 height 7
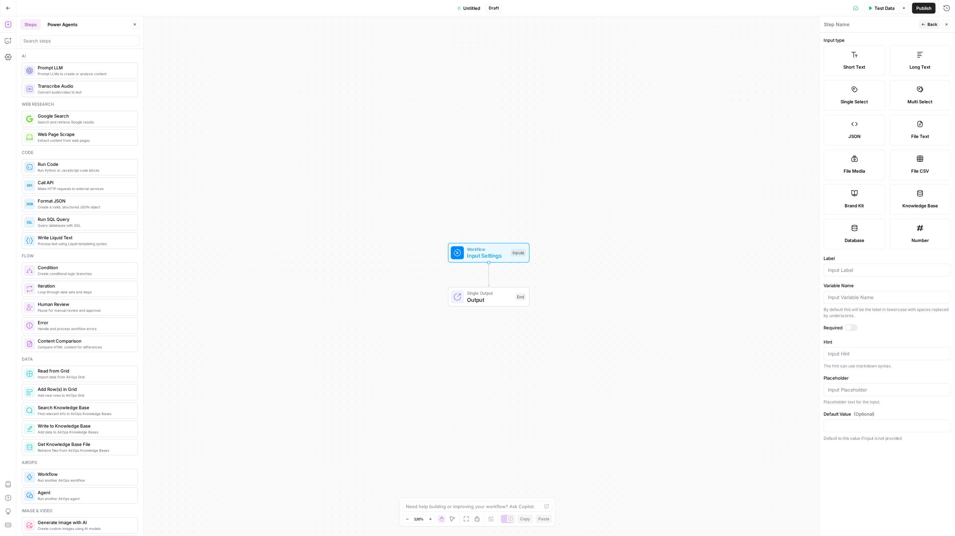
click at [846, 199] on label "Brand Kit" at bounding box center [855, 199] width 62 height 31
type input "Brand Kit"
type input "brand_kit"
click at [927, 23] on button "Back" at bounding box center [929, 24] width 21 height 9
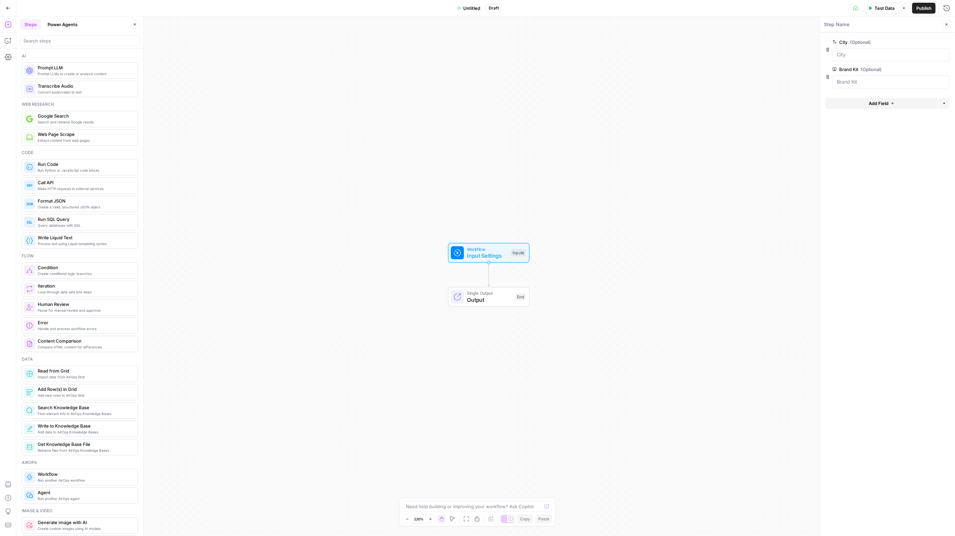
click at [467, 4] on button "Untitled" at bounding box center [468, 8] width 31 height 11
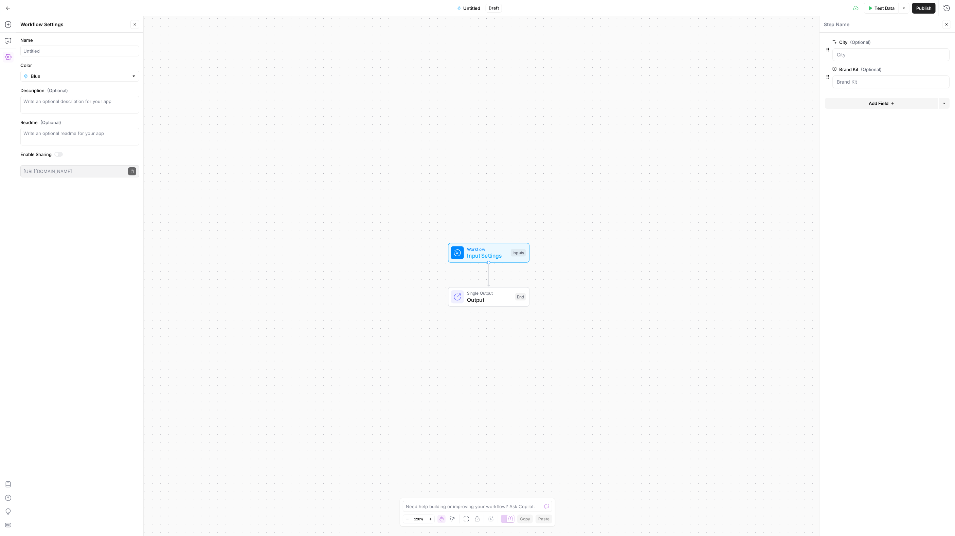
drag, startPoint x: 81, startPoint y: 56, endPoint x: 80, endPoint y: 52, distance: 4.0
click at [81, 55] on form "Name Color Blue Description (Optional) Readme (Optional) Write an optional read…" at bounding box center [79, 107] width 127 height 149
click at [83, 47] on div at bounding box center [79, 51] width 119 height 11
type input "S"
type input "Steven: Vacation Cohort"
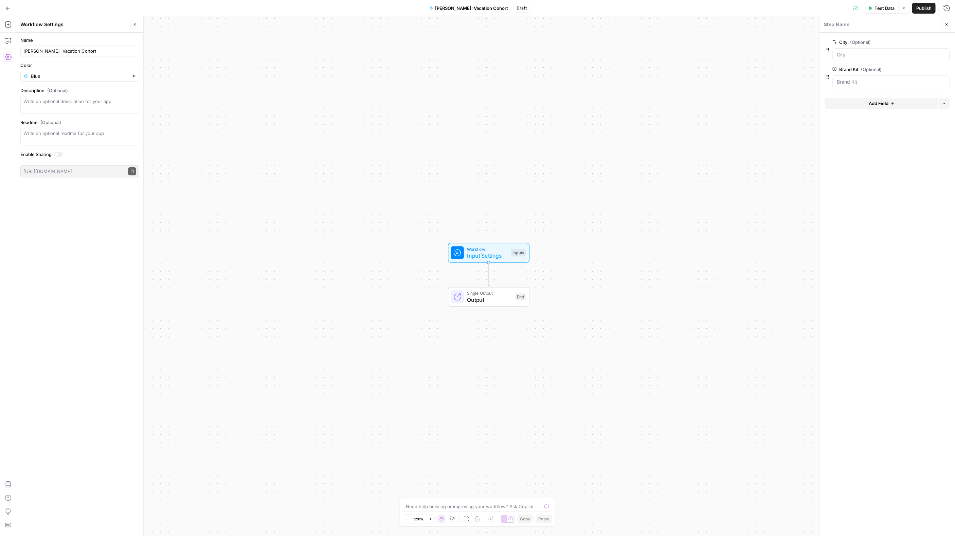
click at [261, 109] on div "Workflow Input Settings Inputs Single Output Output End" at bounding box center [485, 275] width 939 height 519
click at [64, 276] on div "Name Steven: Vacation Cohort Color Blue Description (Optional) Readme (Optional…" at bounding box center [79, 284] width 127 height 503
